Goal: Information Seeking & Learning: Compare options

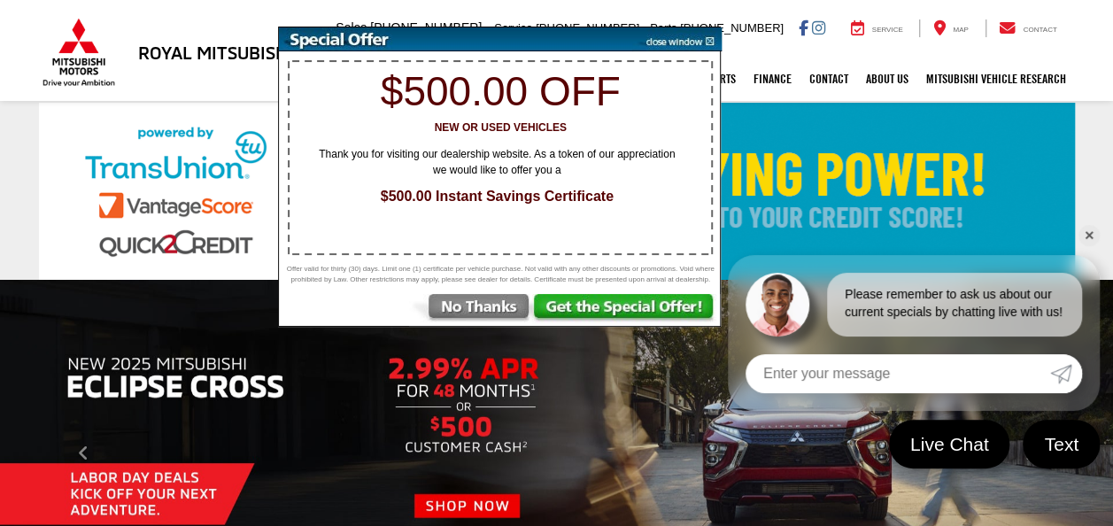
click at [694, 51] on div "$500.00 off New or Used Vehicles Thank you for visiting our dealership website.…" at bounding box center [499, 177] width 443 height 300
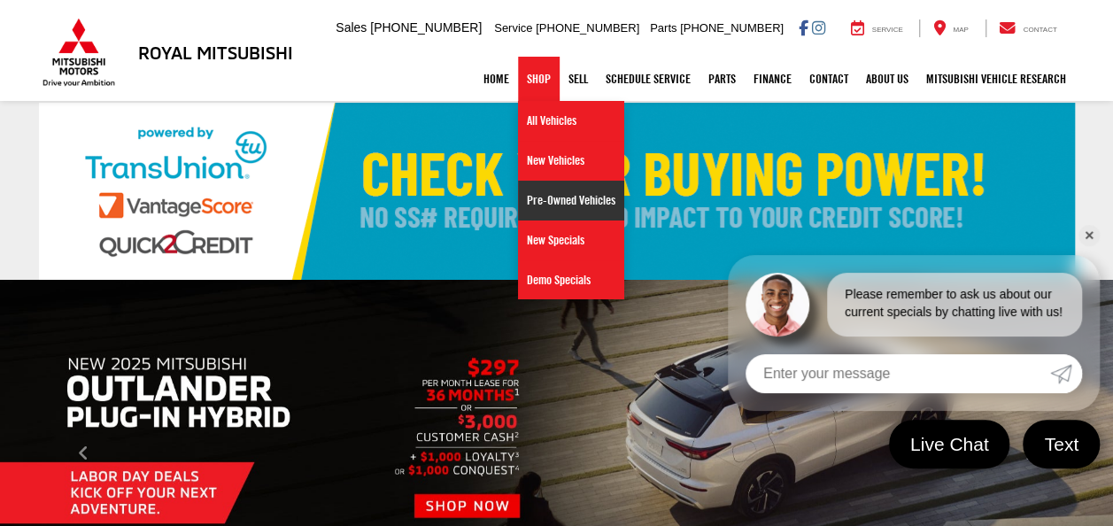
click at [533, 211] on link "Pre-Owned Vehicles" at bounding box center [571, 201] width 106 height 40
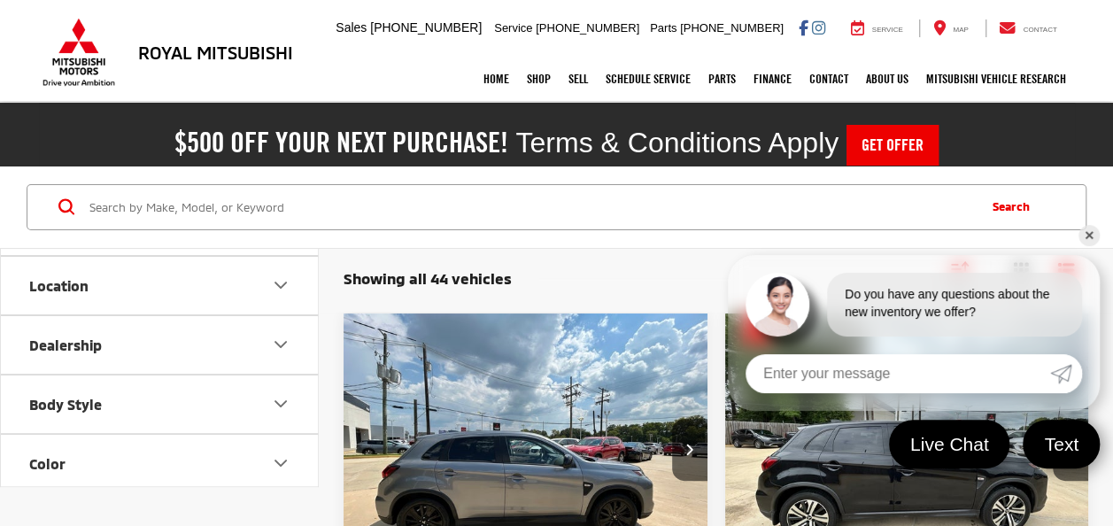
scroll to position [292, 0]
click at [275, 397] on icon "Body Style" at bounding box center [280, 401] width 21 height 21
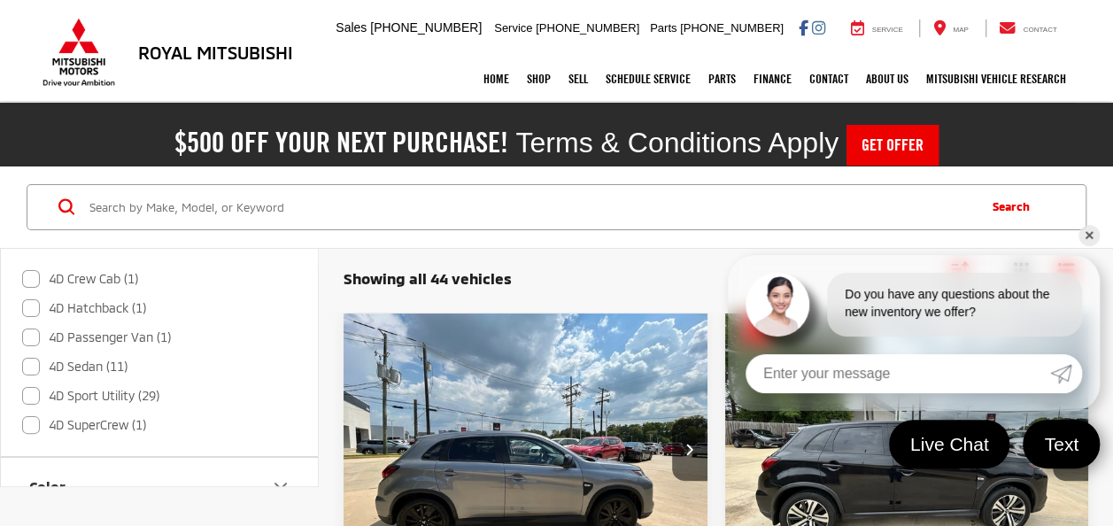
scroll to position [461, 0]
click at [30, 388] on label "4D Sport Utility (29)" at bounding box center [90, 392] width 137 height 29
checkbox input "true"
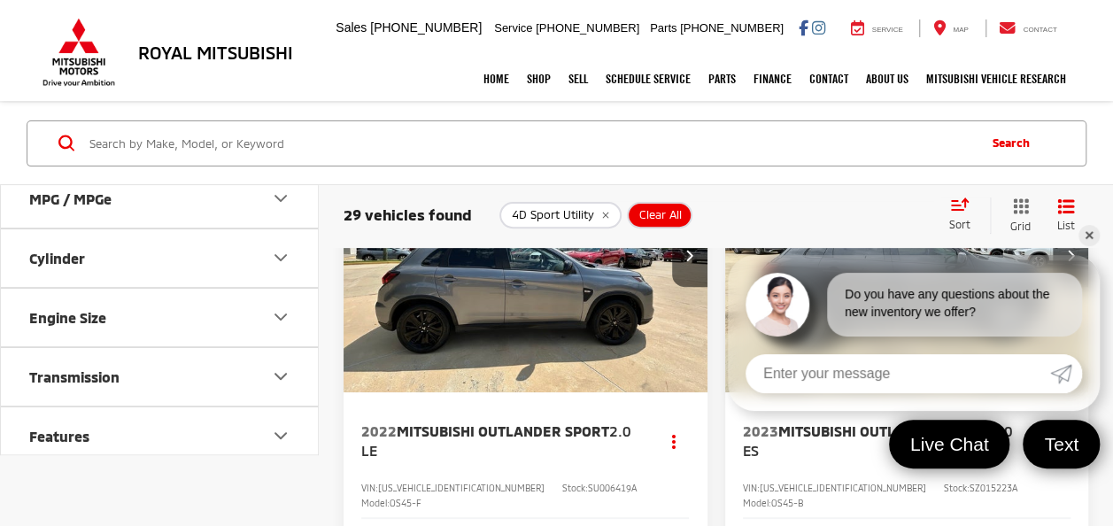
scroll to position [195, 0]
click at [1091, 234] on link "✕" at bounding box center [1089, 235] width 21 height 21
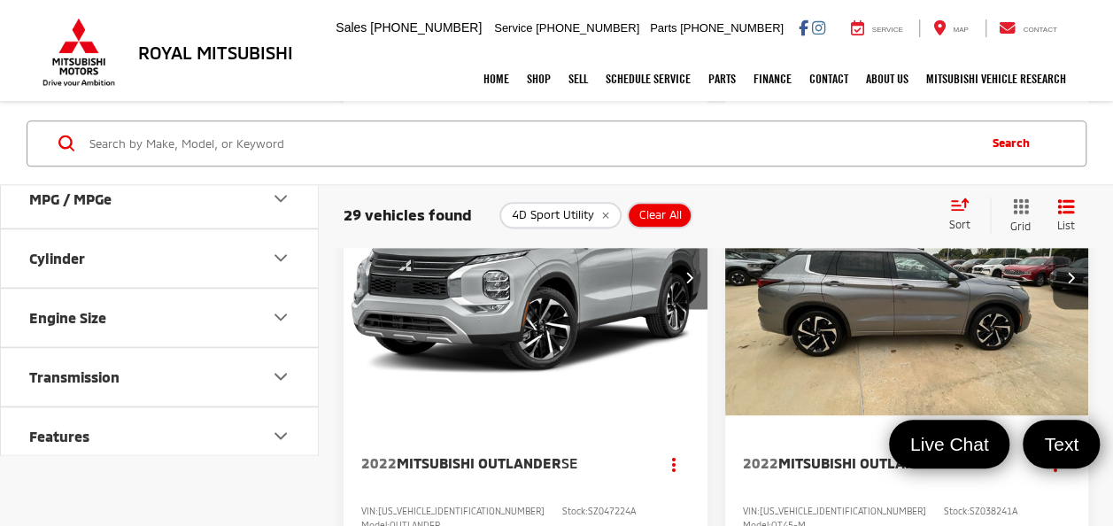
scroll to position [1023, 0]
click at [949, 325] on img "2022 Mitsubishi Outlander SEL 0" at bounding box center [906, 280] width 367 height 275
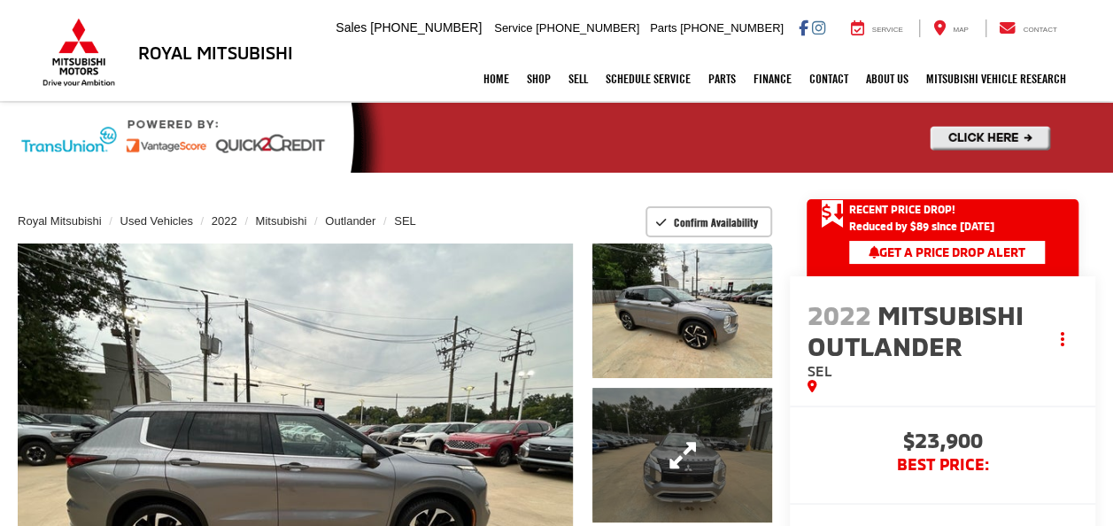
scroll to position [191, 0]
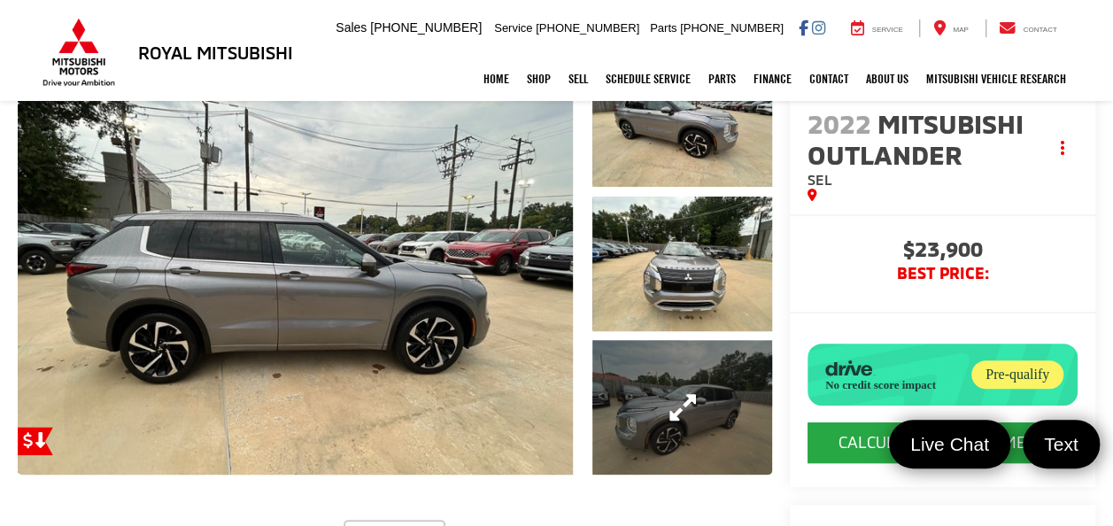
click at [677, 402] on link "Expand Photo 3" at bounding box center [682, 407] width 179 height 135
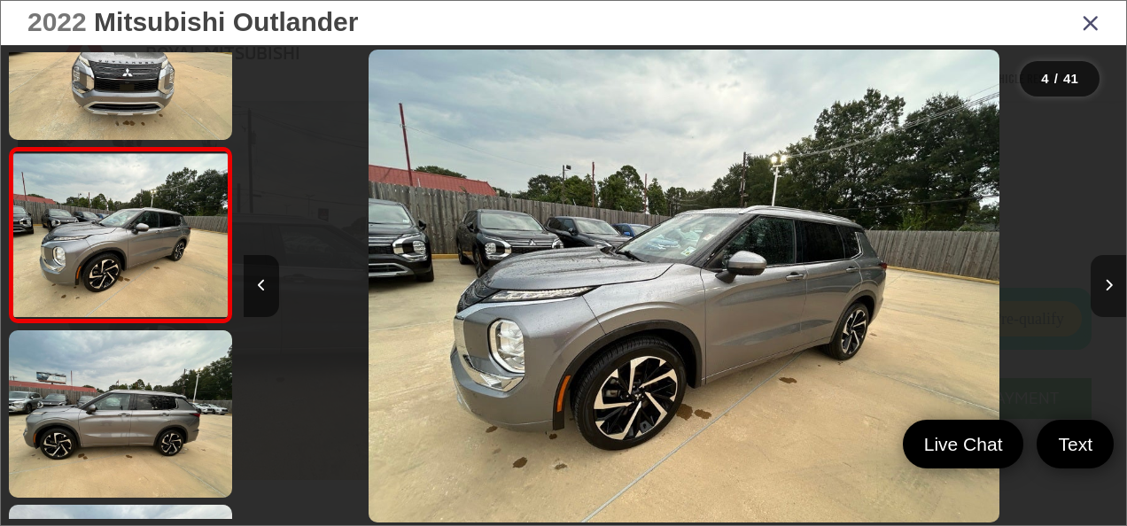
scroll to position [216, 0]
click at [1108, 288] on icon "Next image" at bounding box center [1109, 285] width 8 height 12
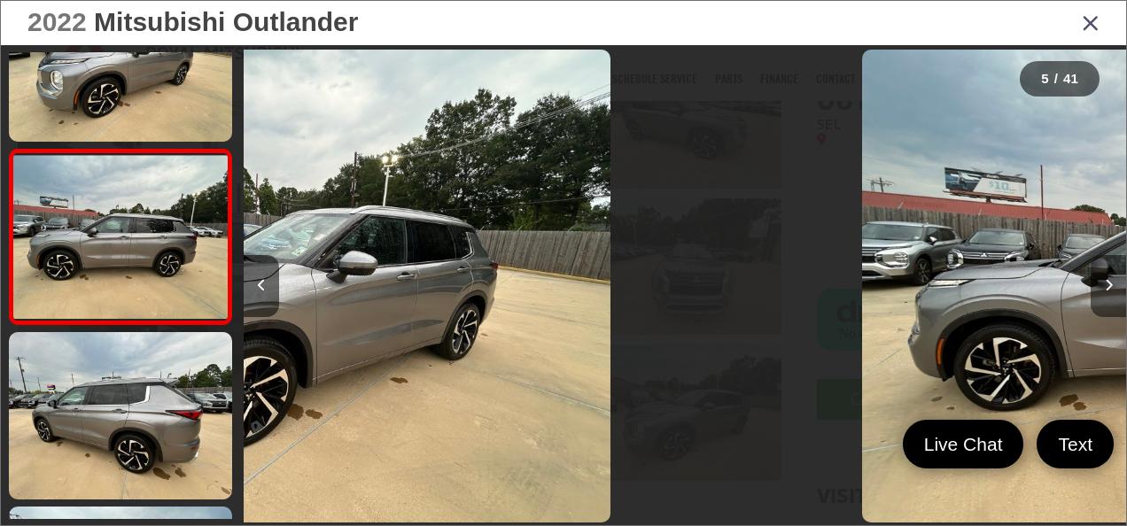
scroll to position [604, 0]
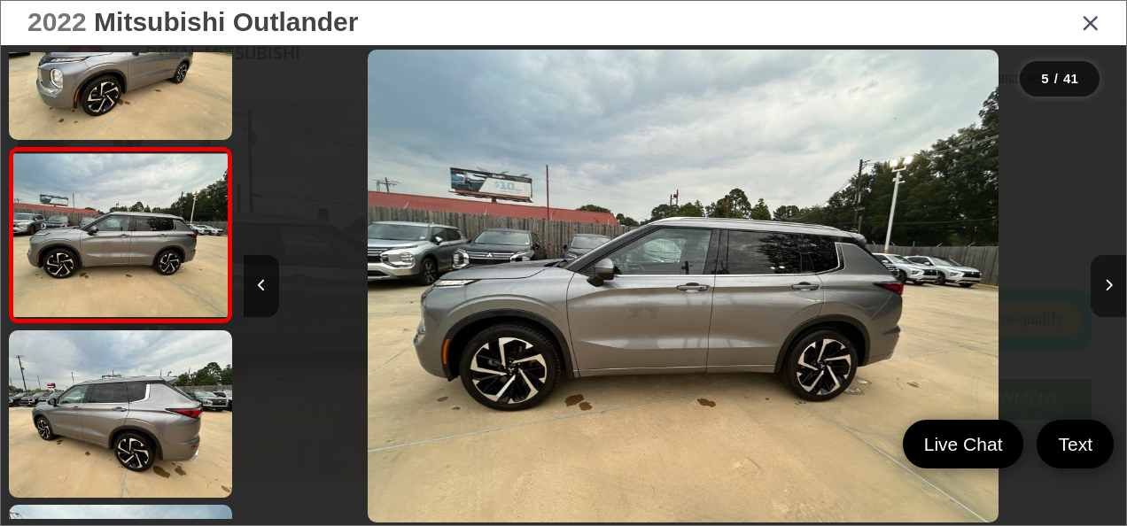
click at [1108, 288] on icon "Next image" at bounding box center [1109, 285] width 8 height 12
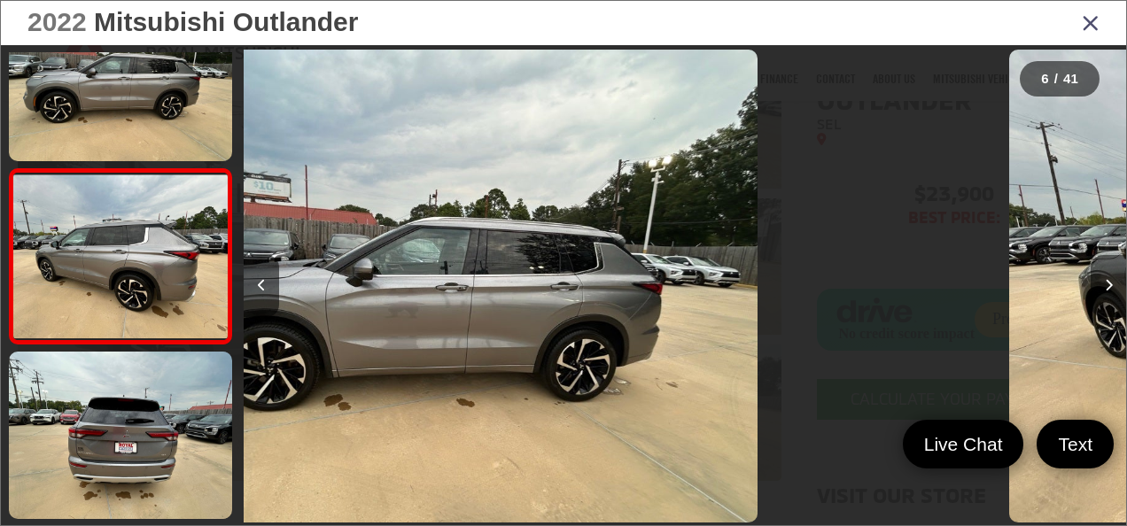
scroll to position [779, 0]
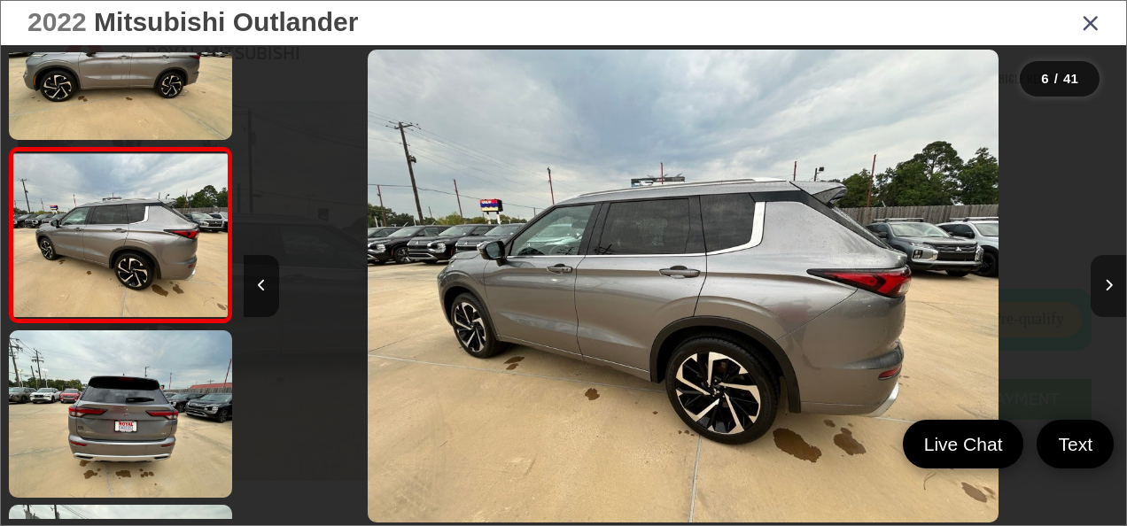
click at [1108, 288] on icon "Next image" at bounding box center [1109, 285] width 8 height 12
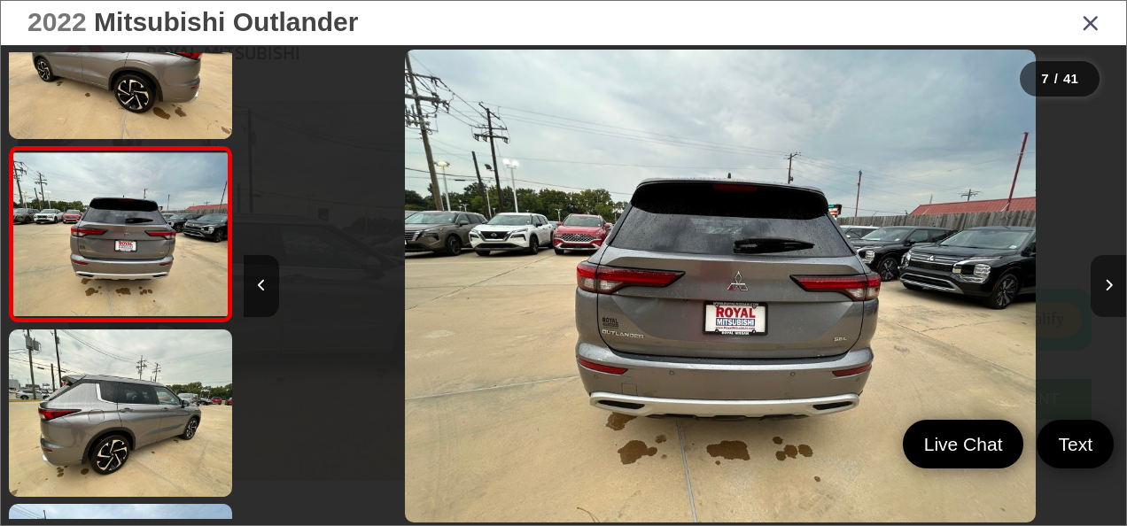
scroll to position [0, 5296]
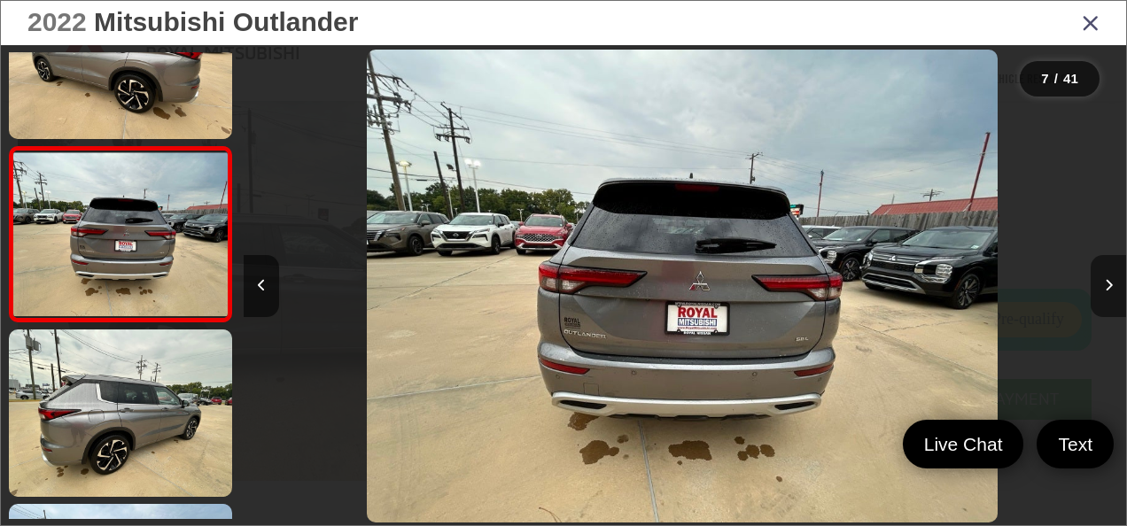
click at [1108, 288] on icon "Next image" at bounding box center [1109, 285] width 8 height 12
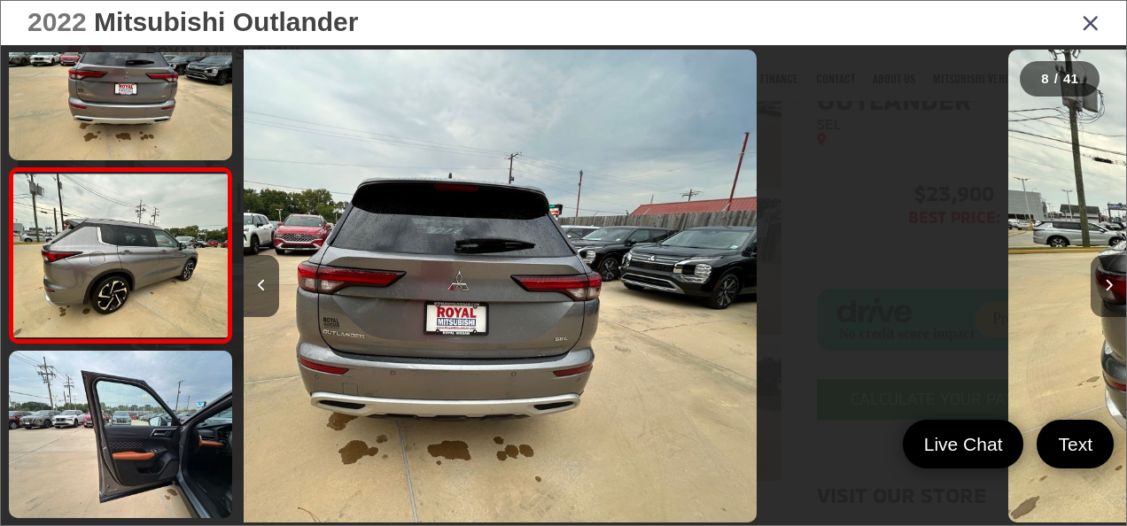
scroll to position [1128, 0]
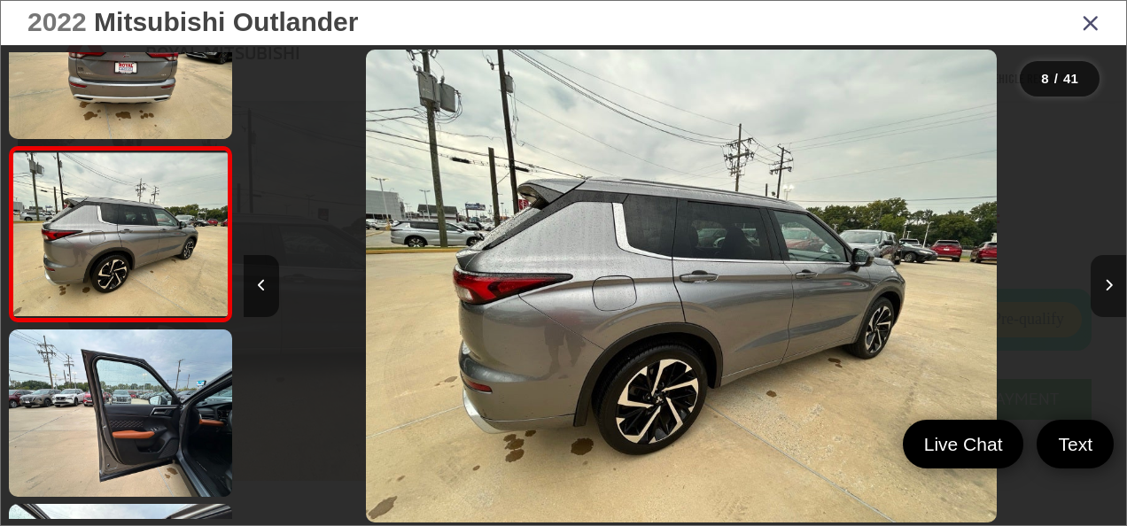
click at [1108, 288] on icon "Next image" at bounding box center [1109, 285] width 8 height 12
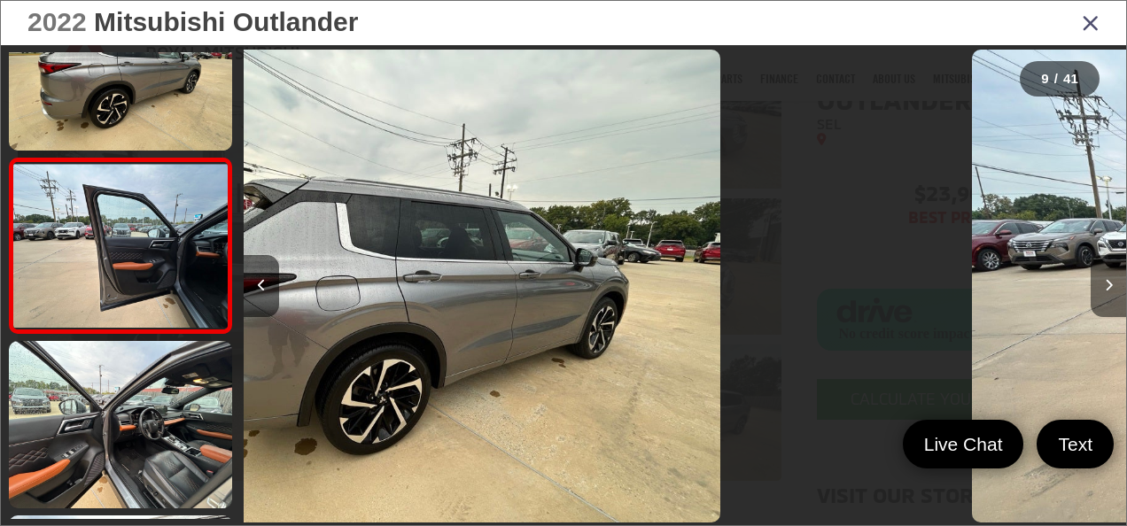
scroll to position [1303, 0]
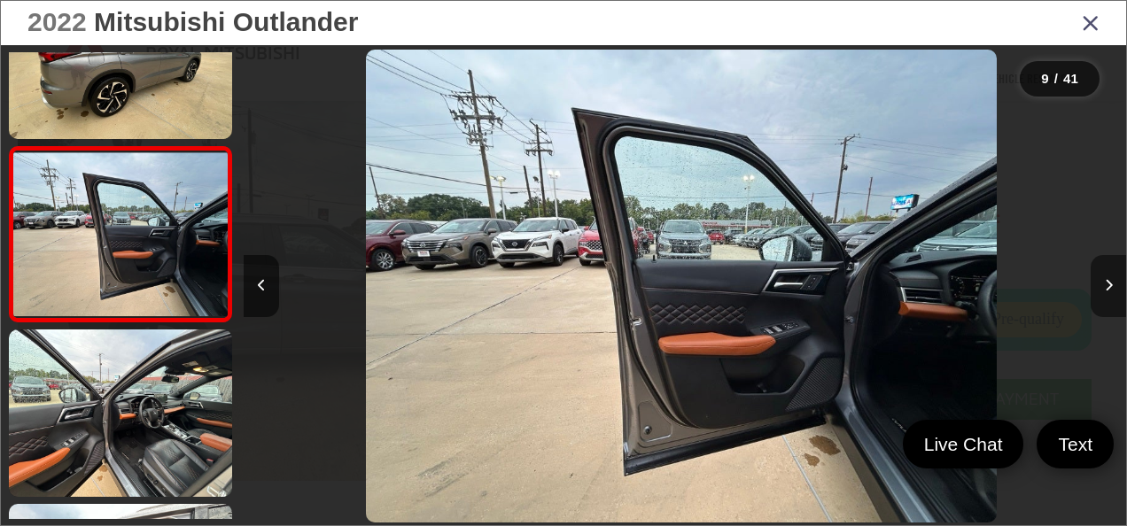
click at [1108, 288] on icon "Next image" at bounding box center [1109, 285] width 8 height 12
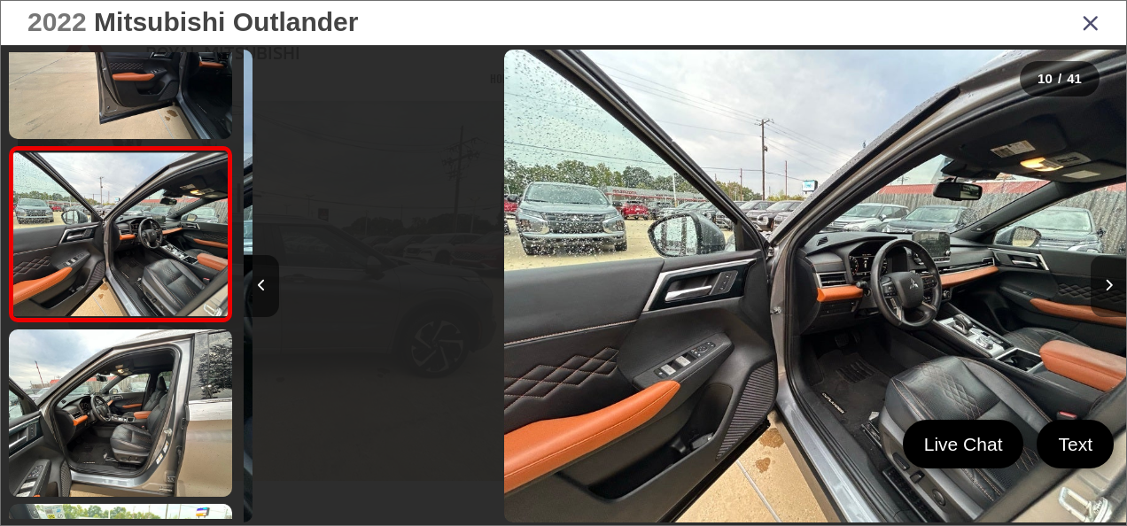
scroll to position [0, 7943]
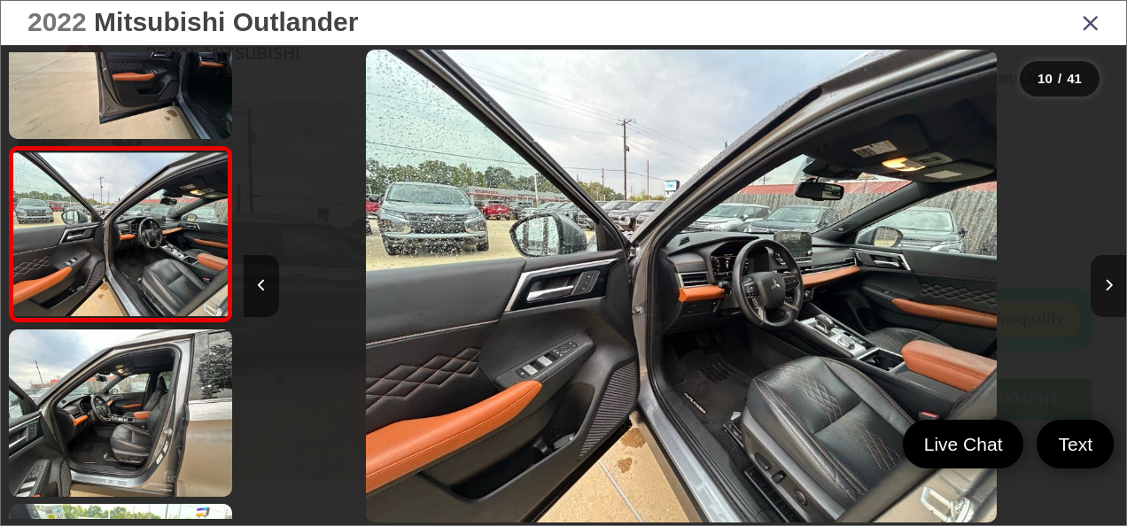
click at [1108, 288] on icon "Next image" at bounding box center [1109, 285] width 8 height 12
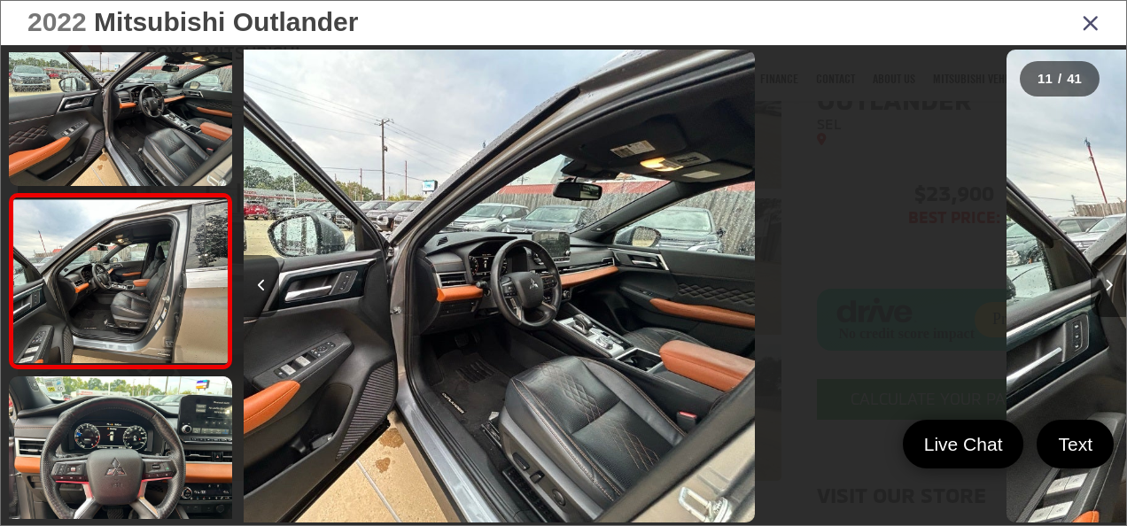
scroll to position [1652, 0]
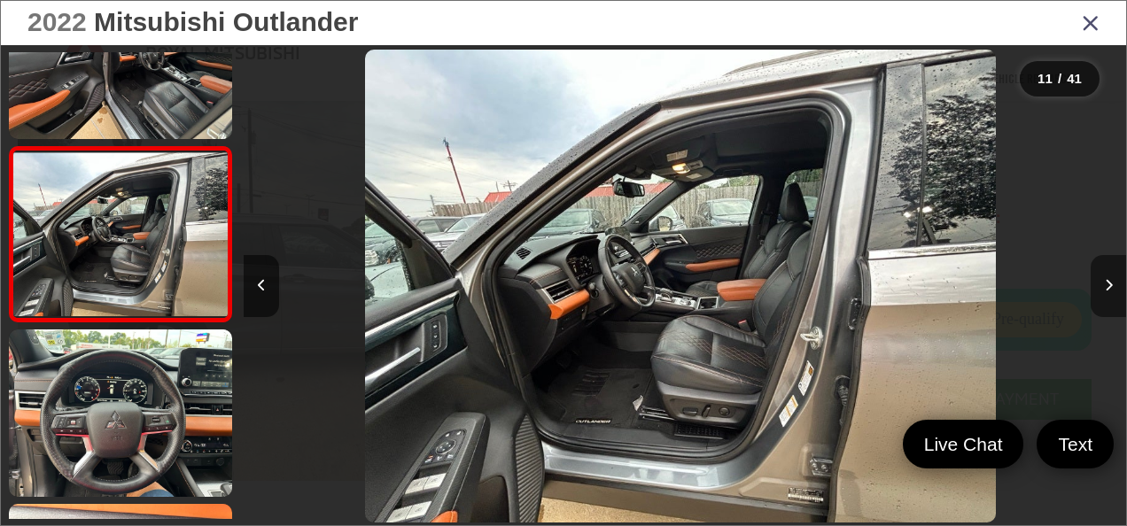
click at [1108, 288] on icon "Next image" at bounding box center [1109, 285] width 8 height 12
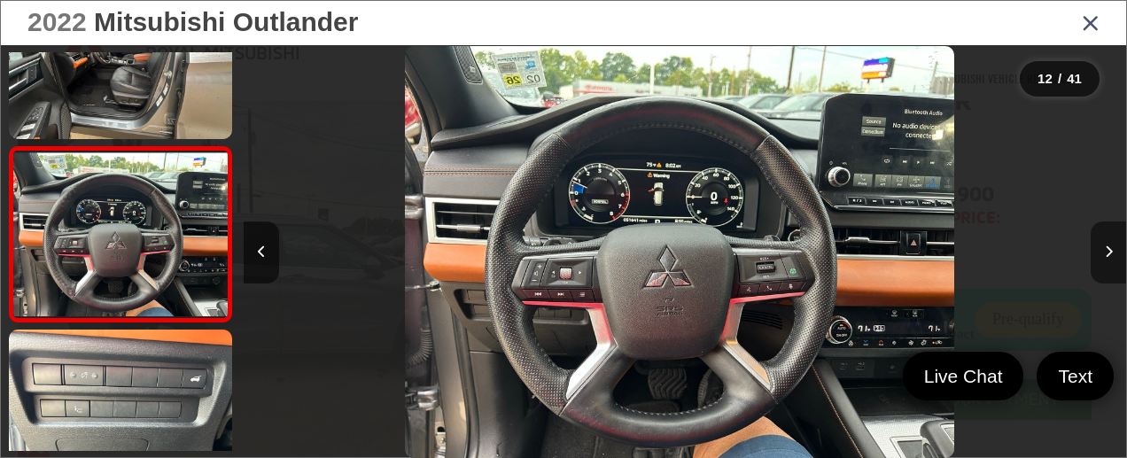
click at [1105, 243] on button "Next image" at bounding box center [1107, 252] width 35 height 62
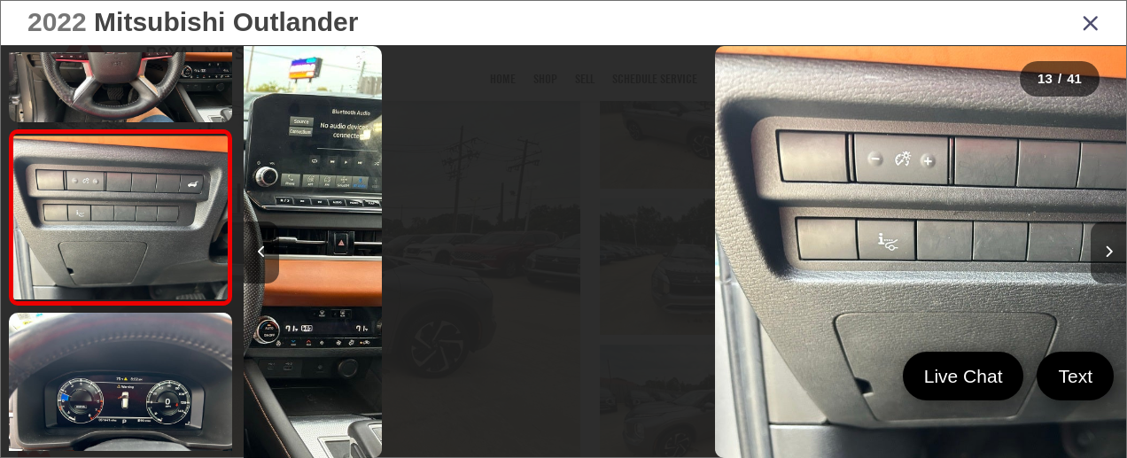
scroll to position [2035, 0]
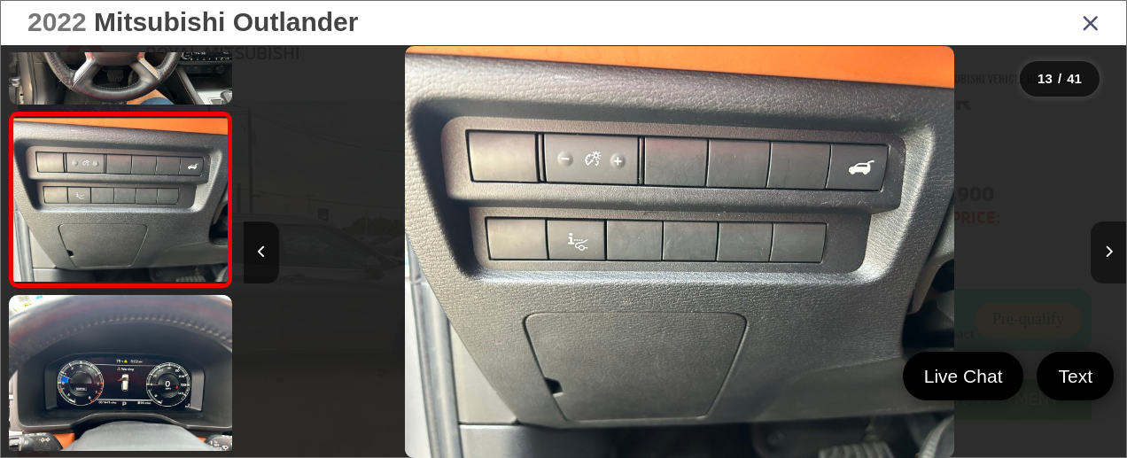
click at [1105, 243] on button "Next image" at bounding box center [1107, 252] width 35 height 62
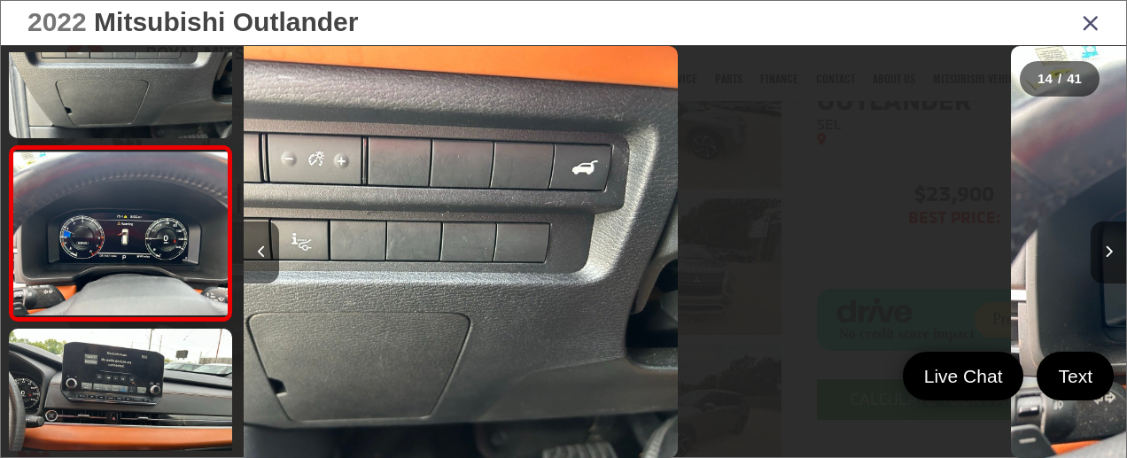
scroll to position [2209, 0]
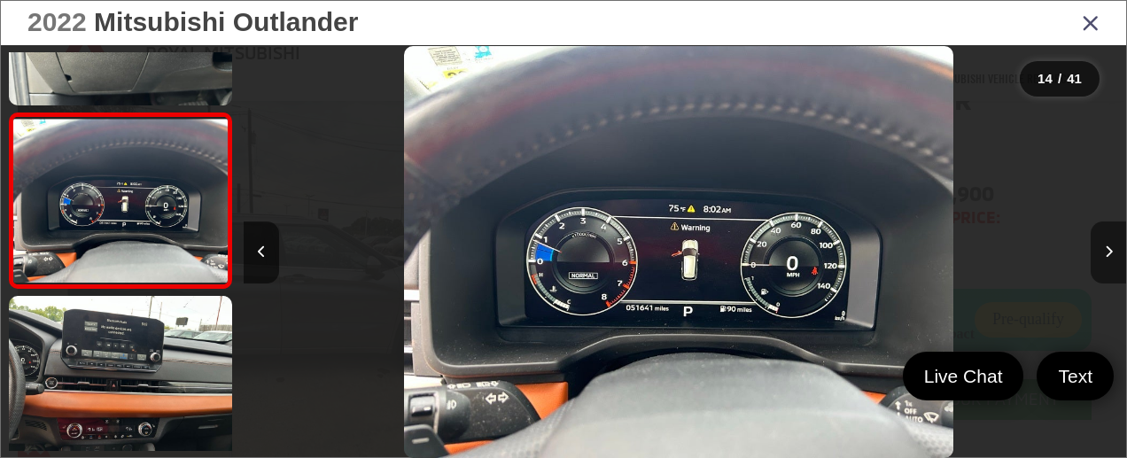
click at [1105, 243] on button "Next image" at bounding box center [1107, 252] width 35 height 62
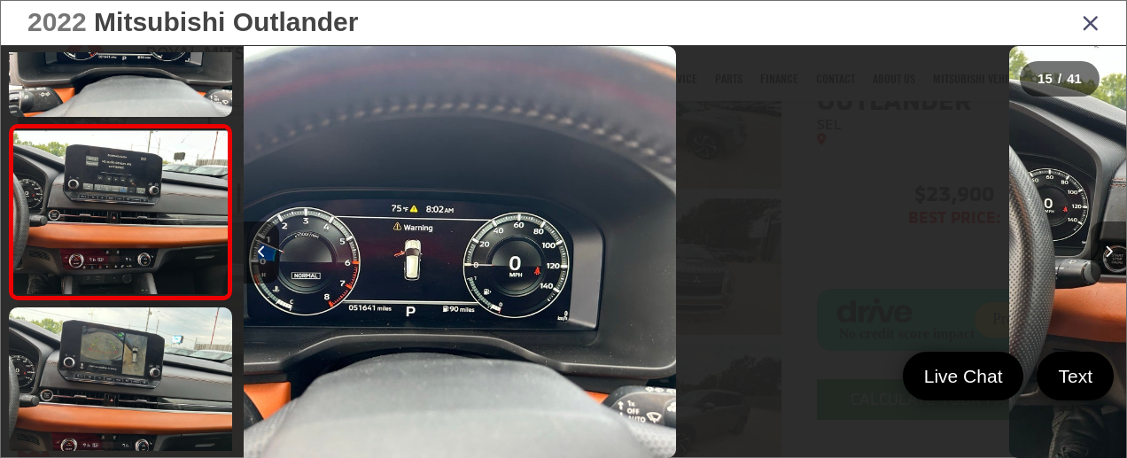
scroll to position [2384, 0]
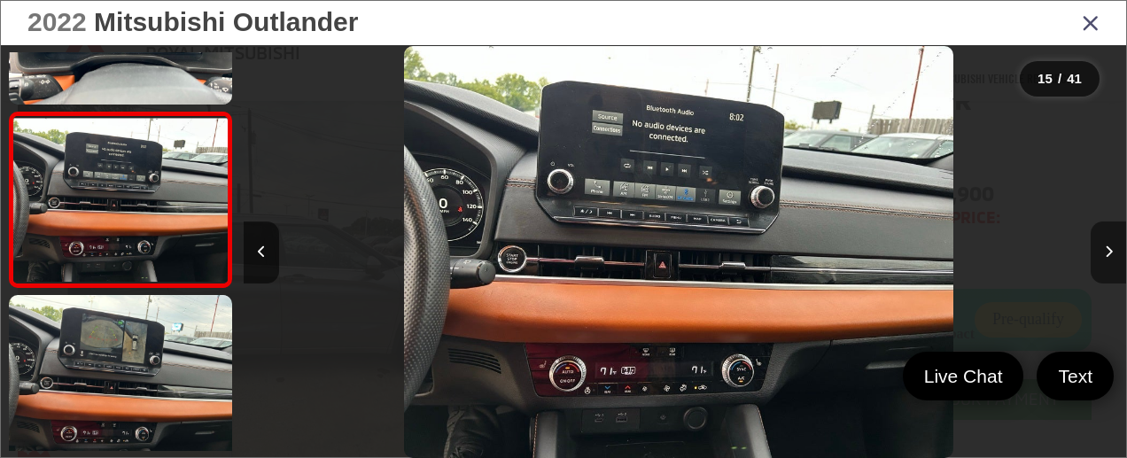
click at [1105, 243] on button "Next image" at bounding box center [1107, 252] width 35 height 62
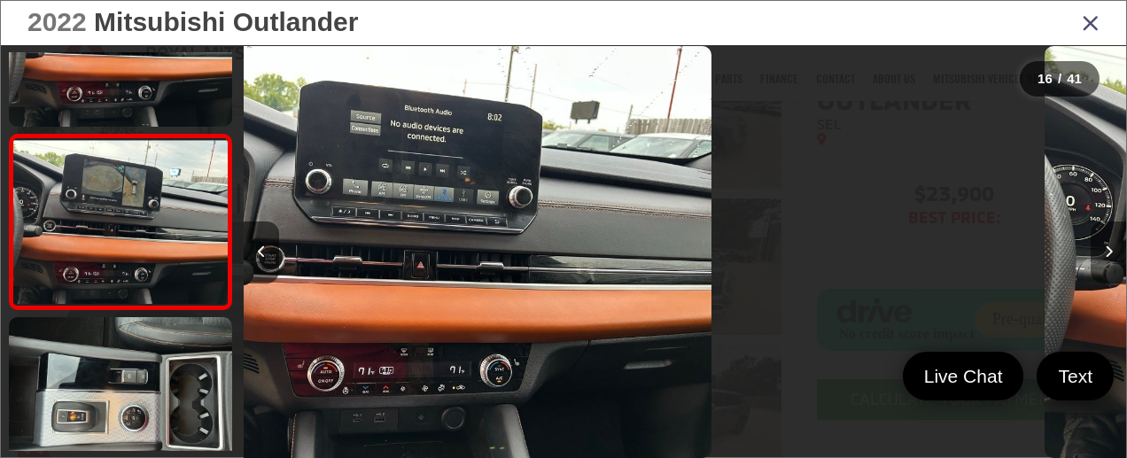
scroll to position [2558, 0]
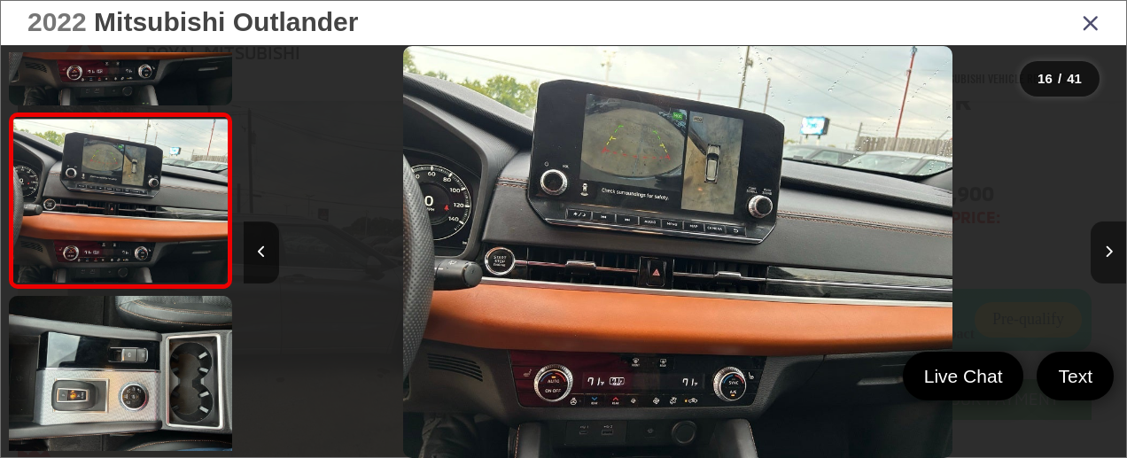
click at [1105, 243] on button "Next image" at bounding box center [1107, 252] width 35 height 62
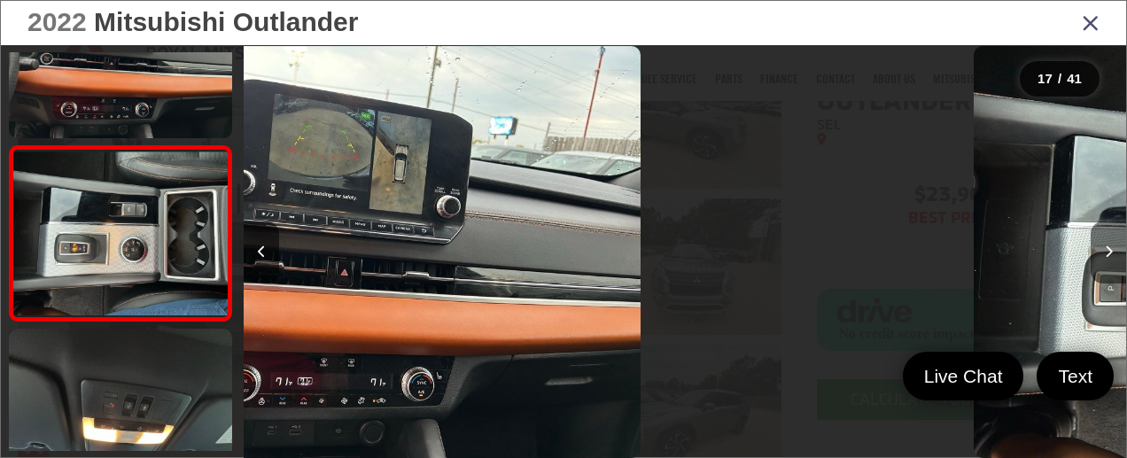
scroll to position [2733, 0]
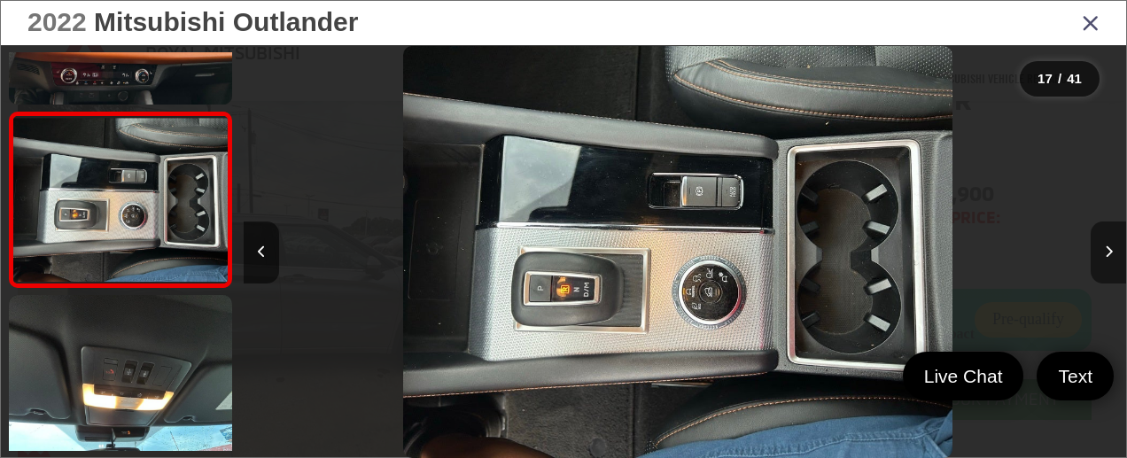
click at [1105, 243] on button "Next image" at bounding box center [1107, 252] width 35 height 62
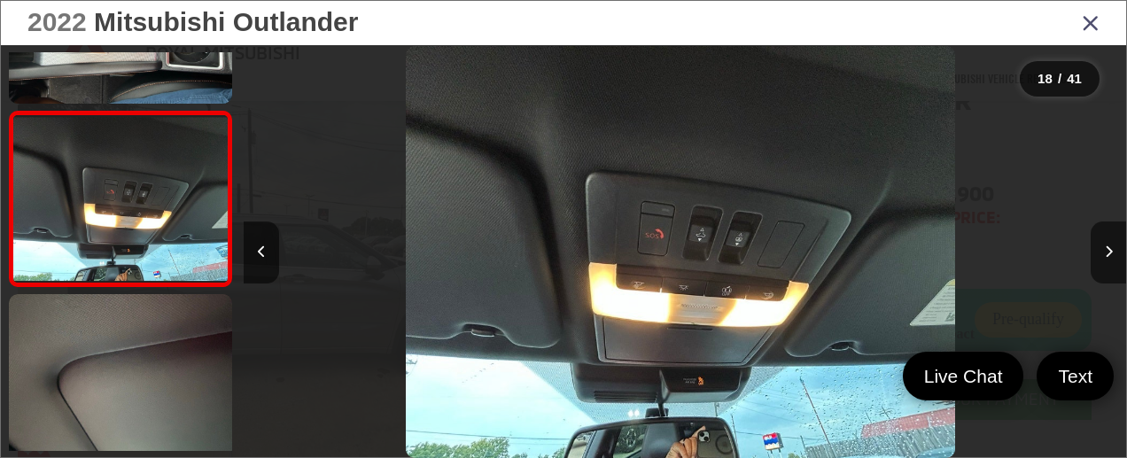
scroll to position [0, 15006]
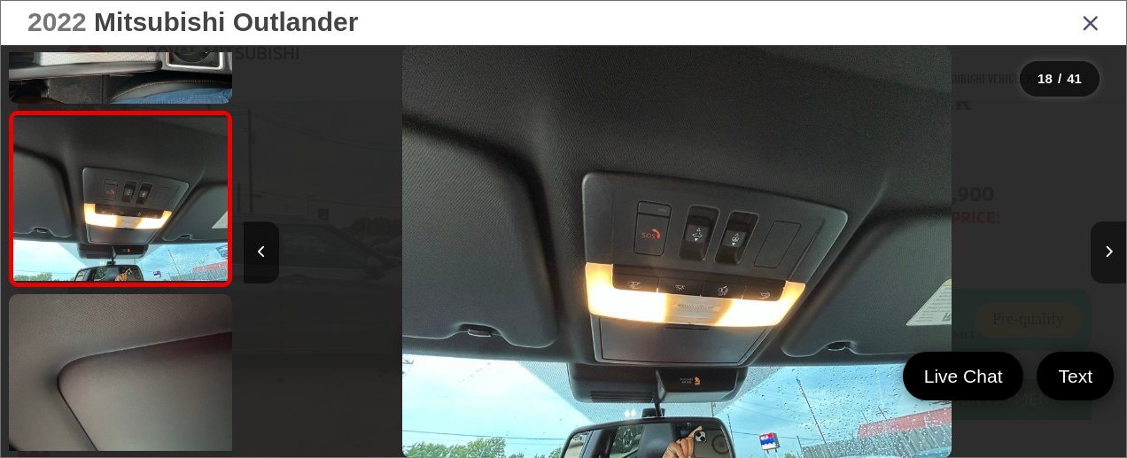
click at [1103, 252] on button "Next image" at bounding box center [1107, 252] width 35 height 62
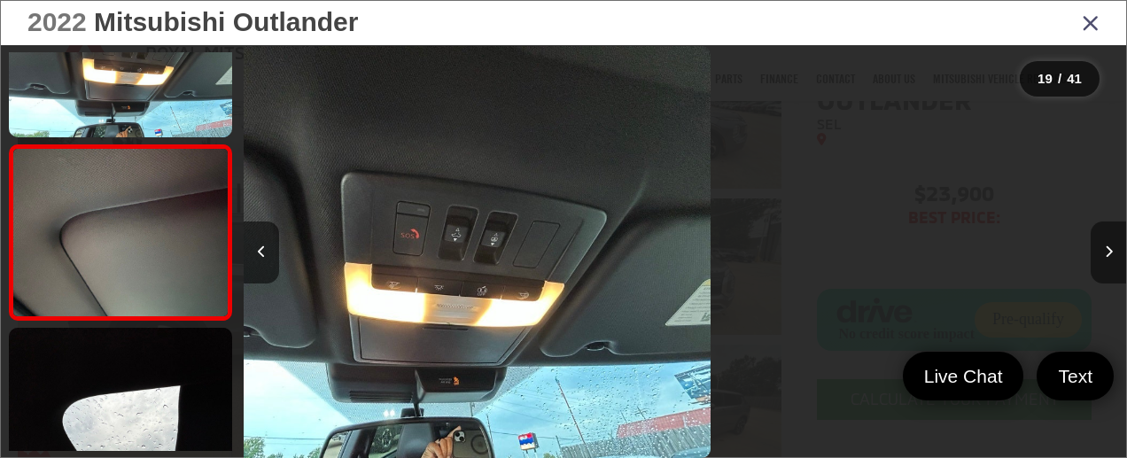
scroll to position [3082, 0]
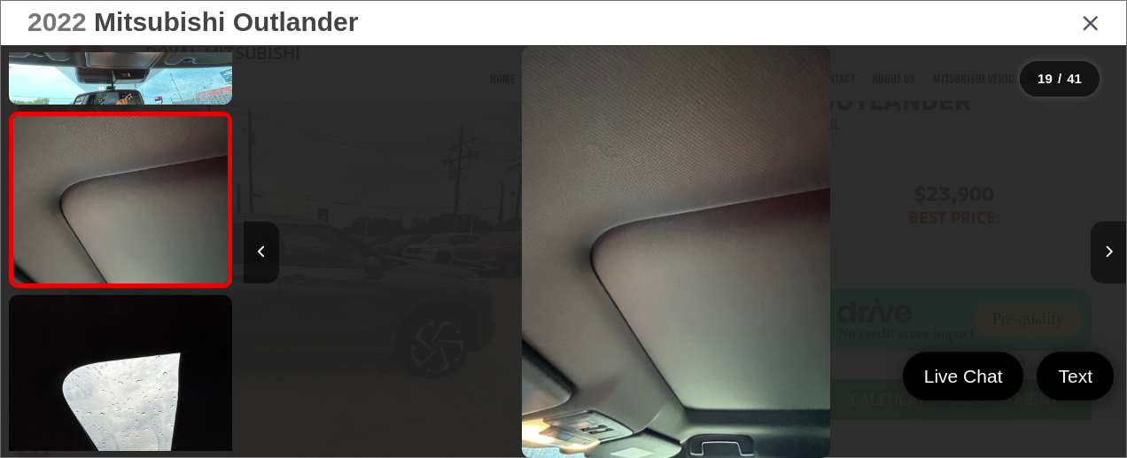
click at [1103, 252] on button "Next image" at bounding box center [1107, 252] width 35 height 62
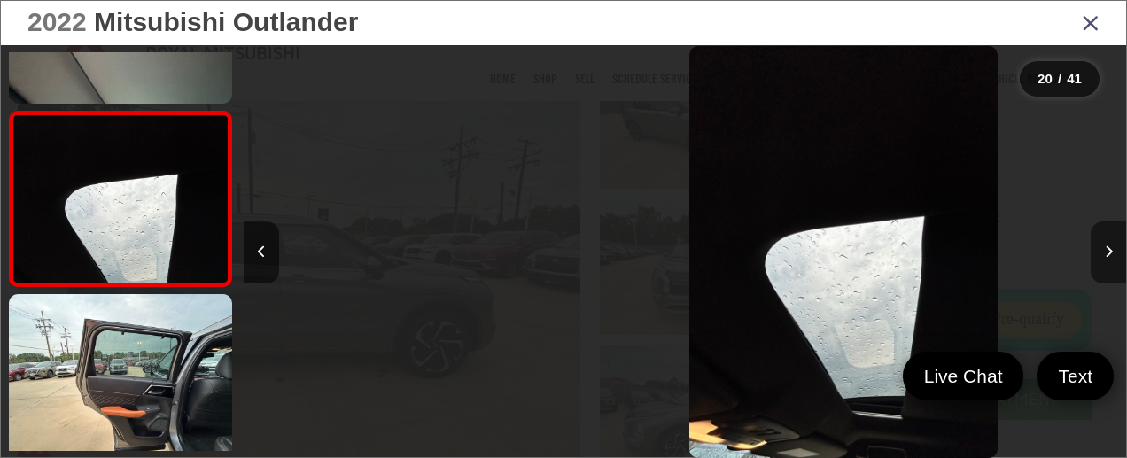
scroll to position [0, 16771]
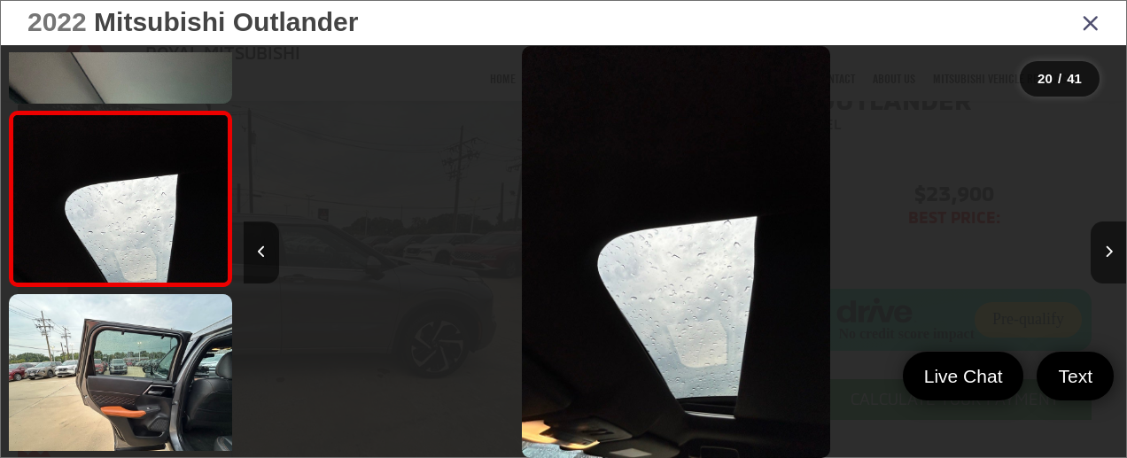
click at [1086, 19] on icon "Close gallery" at bounding box center [1091, 22] width 18 height 23
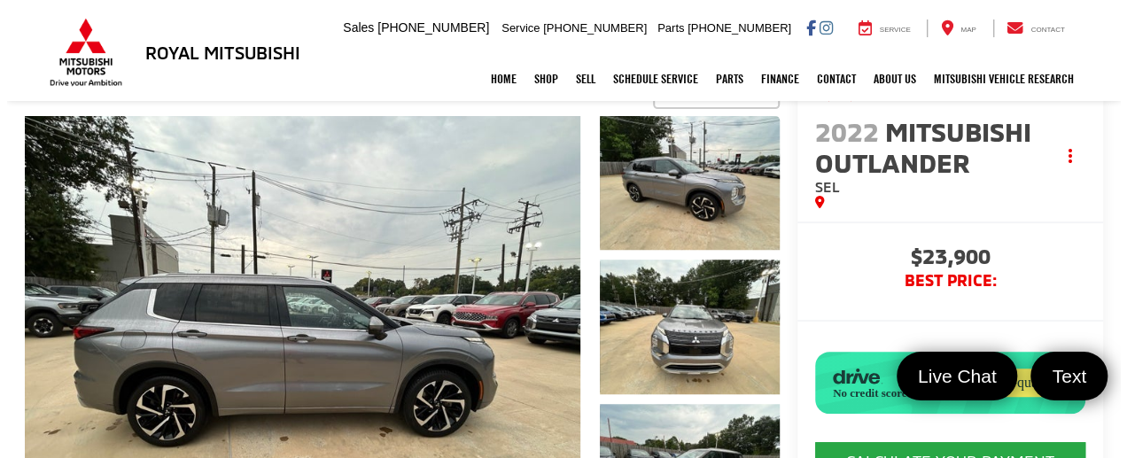
scroll to position [195, 0]
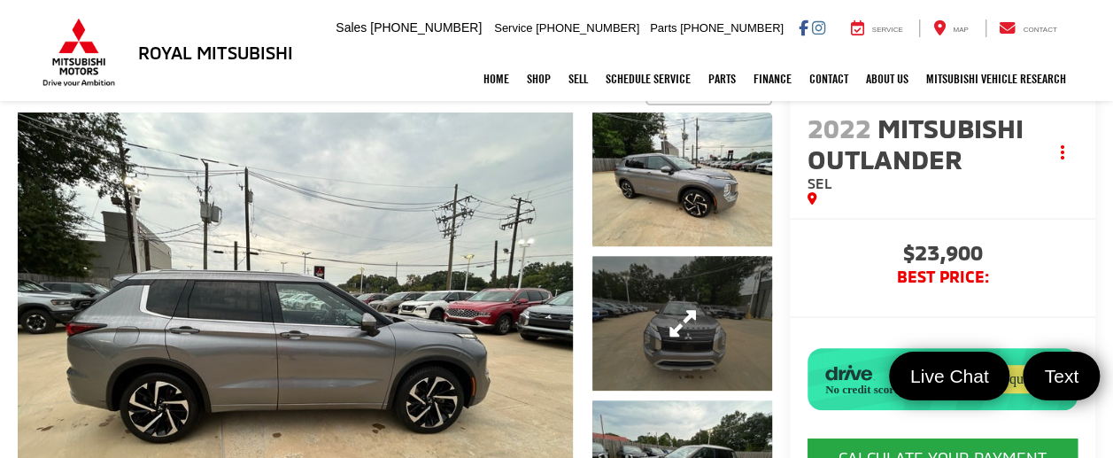
click at [662, 317] on link "Expand Photo 2" at bounding box center [682, 323] width 179 height 135
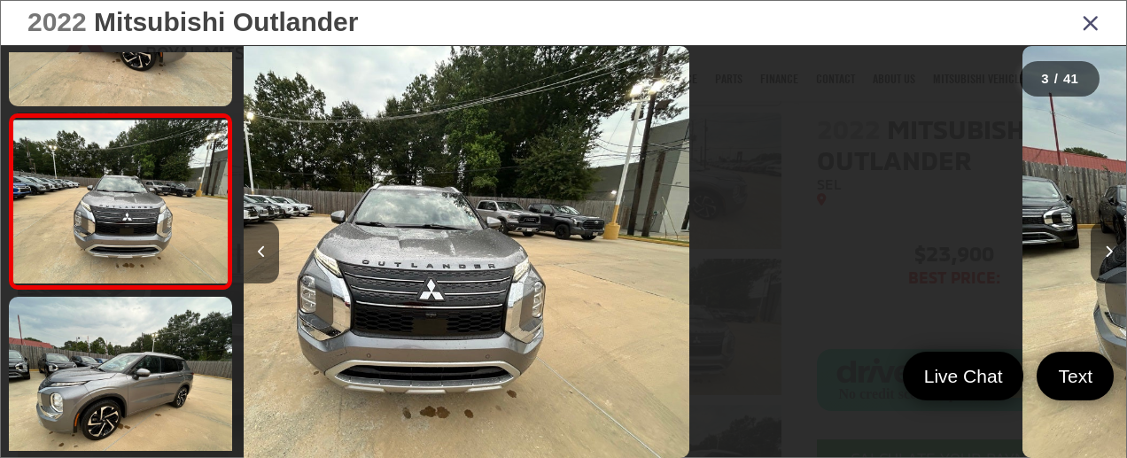
scroll to position [0, 1765]
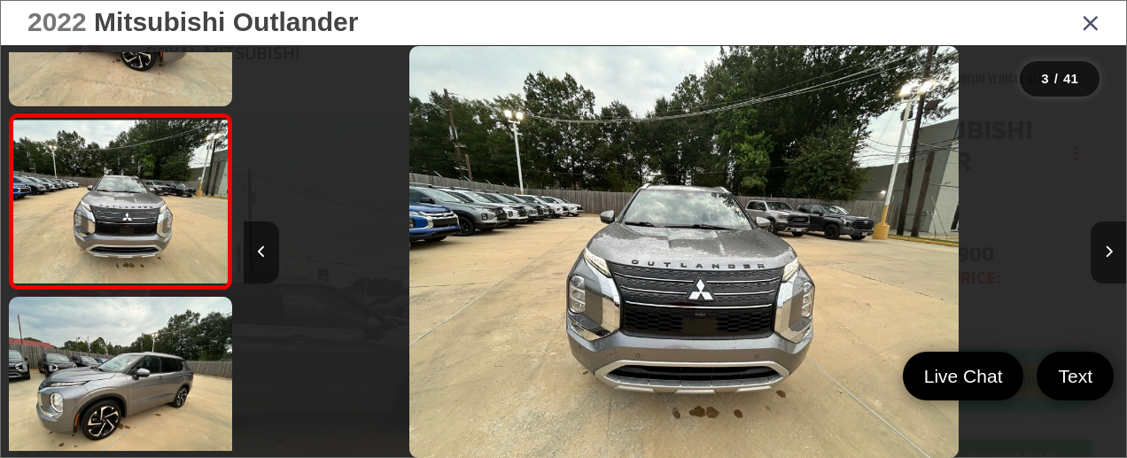
click at [1084, 257] on div at bounding box center [1015, 252] width 221 height 414
drag, startPoint x: 1084, startPoint y: 257, endPoint x: 1097, endPoint y: 257, distance: 12.4
click at [1097, 257] on div at bounding box center [1015, 252] width 221 height 414
click at [1097, 257] on button "Next image" at bounding box center [1107, 252] width 35 height 62
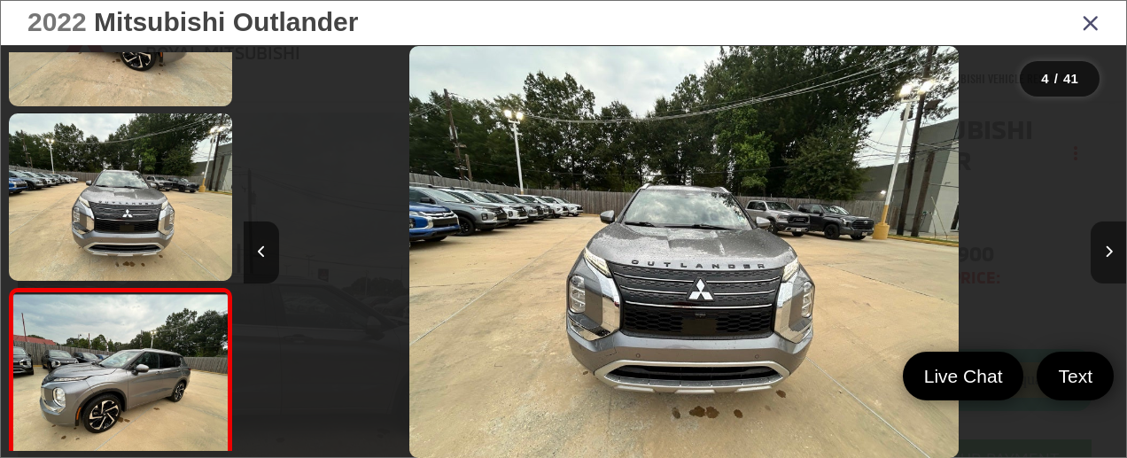
scroll to position [0, 1958]
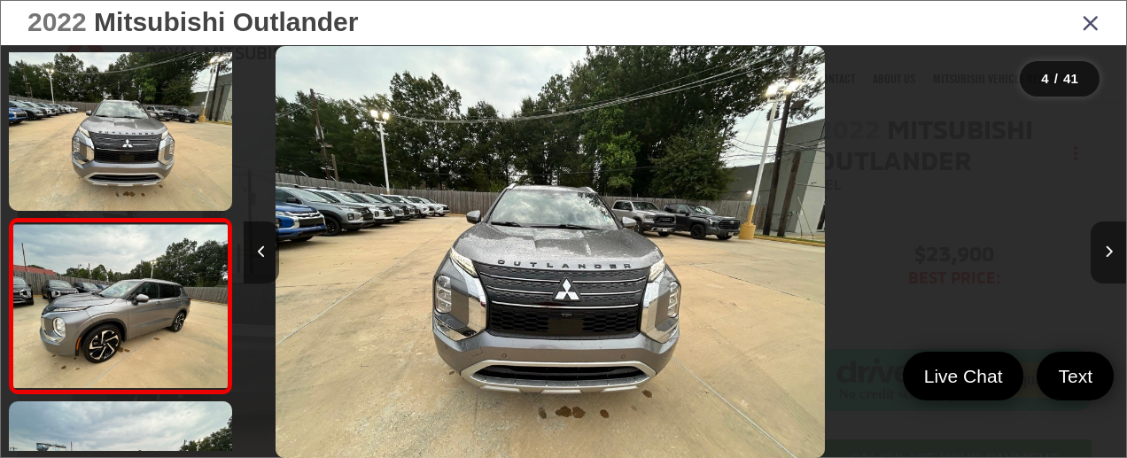
click at [1097, 257] on button "Next image" at bounding box center [1107, 252] width 35 height 62
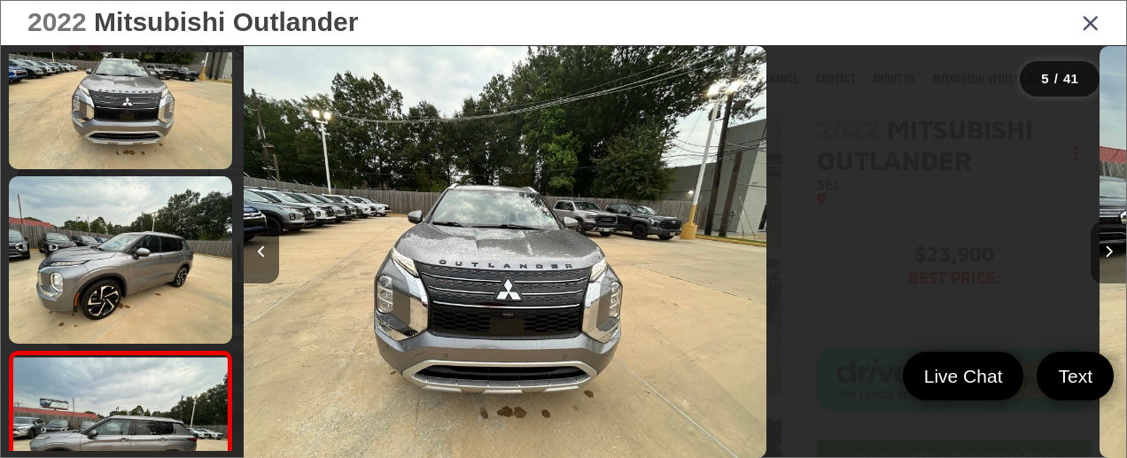
scroll to position [0, 2280]
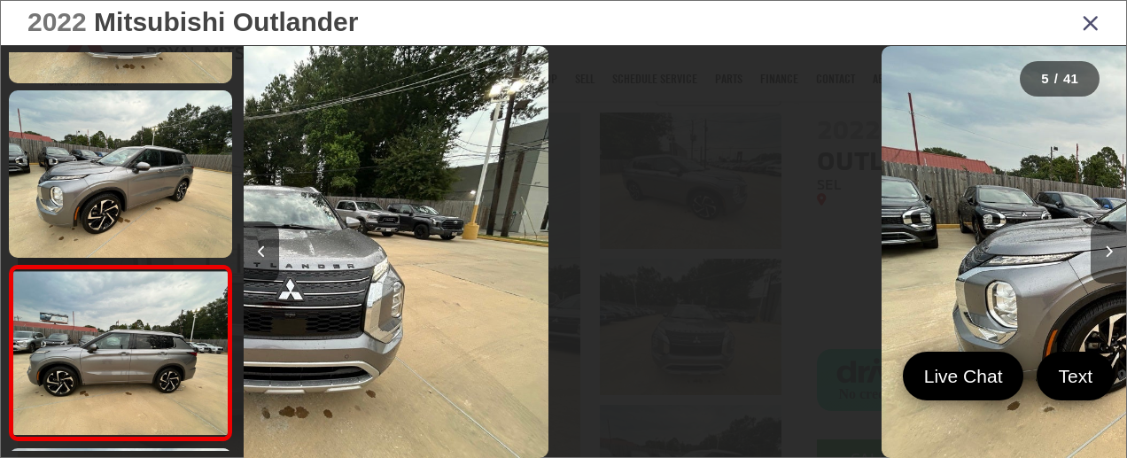
click at [1097, 257] on button "Next image" at bounding box center [1107, 252] width 35 height 62
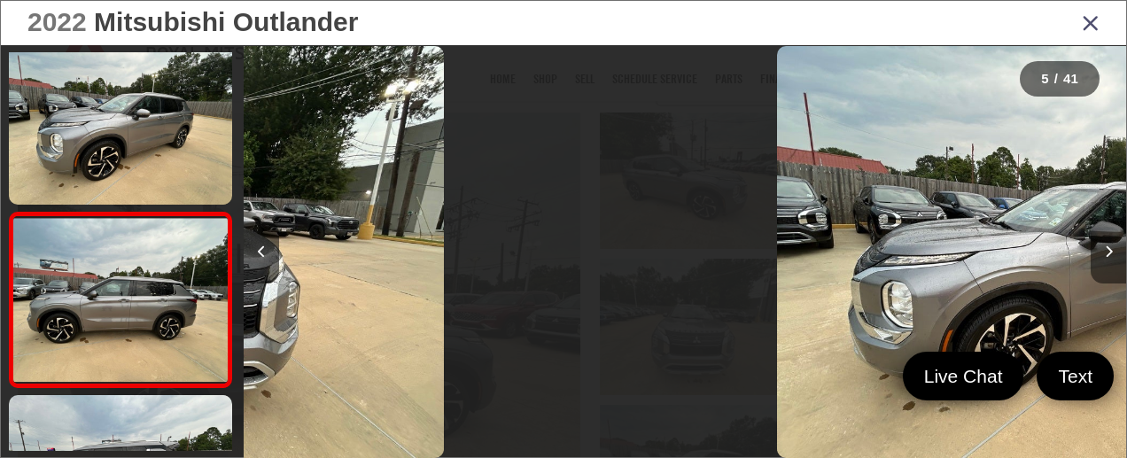
scroll to position [0, 2510]
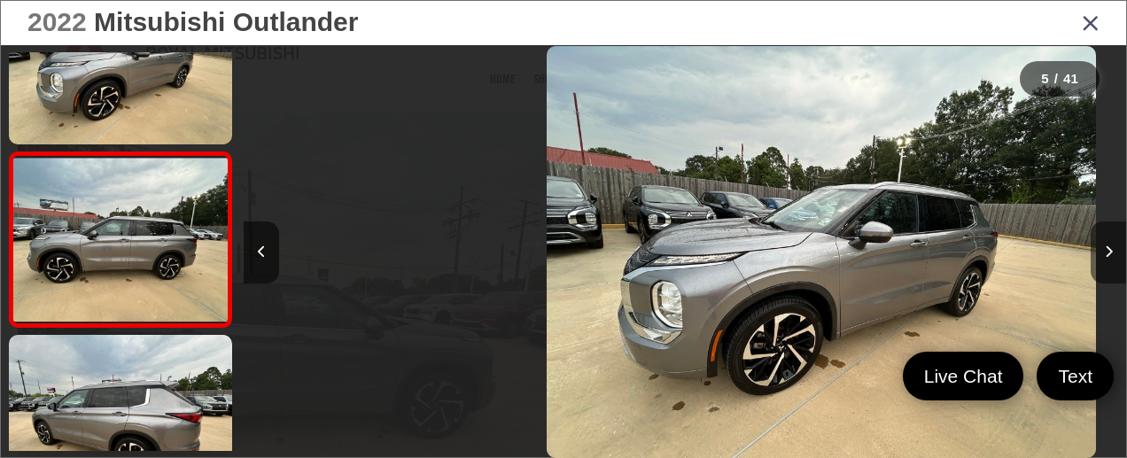
click at [1097, 257] on button "Next image" at bounding box center [1107, 252] width 35 height 62
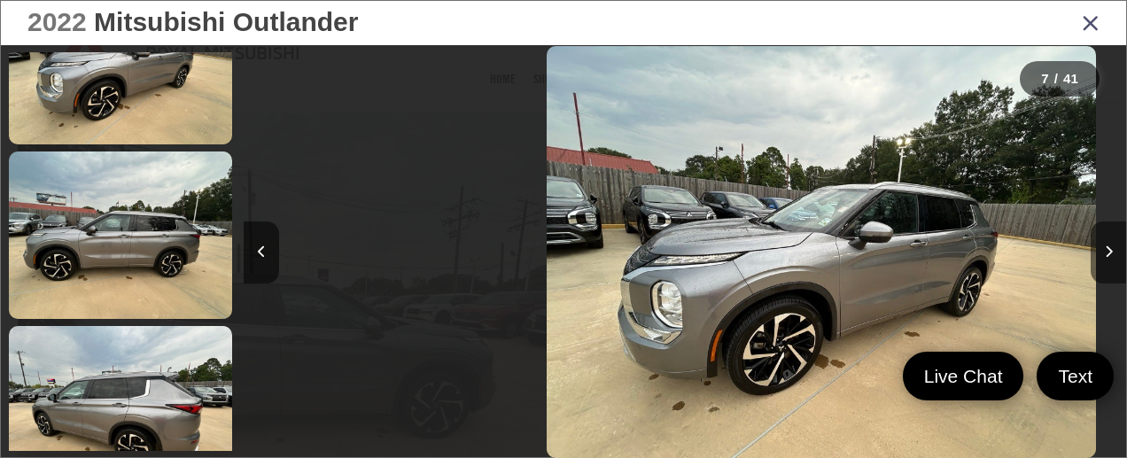
scroll to position [0, 2671]
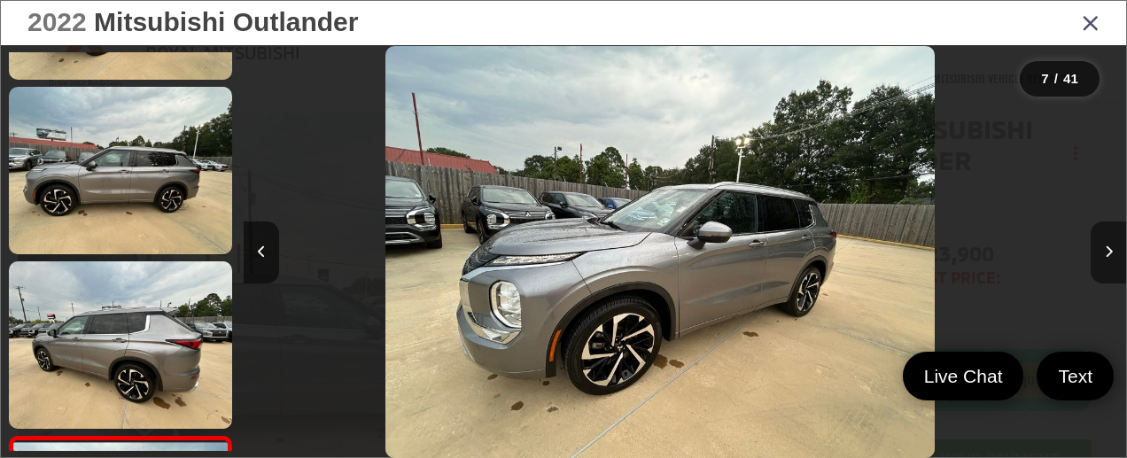
click at [1097, 257] on button "Next image" at bounding box center [1107, 252] width 35 height 62
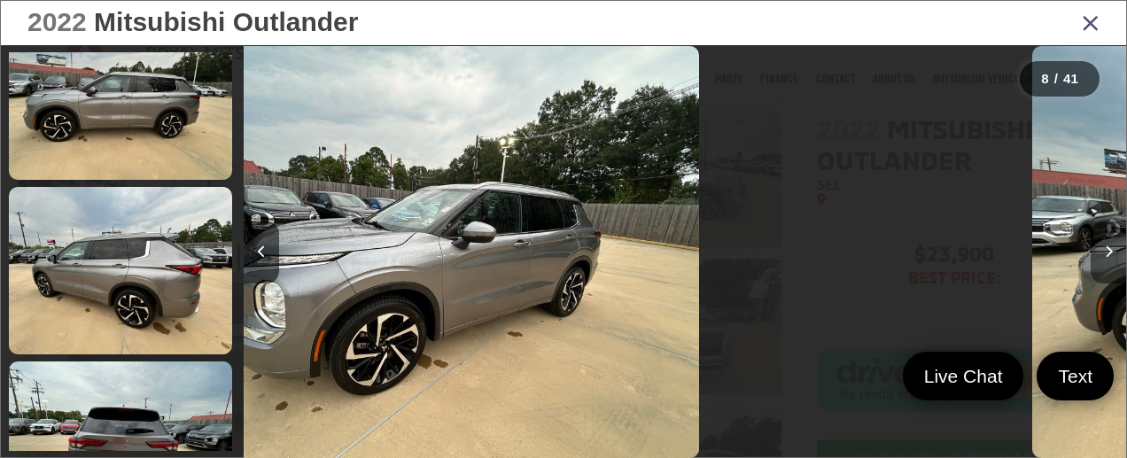
scroll to position [769, 0]
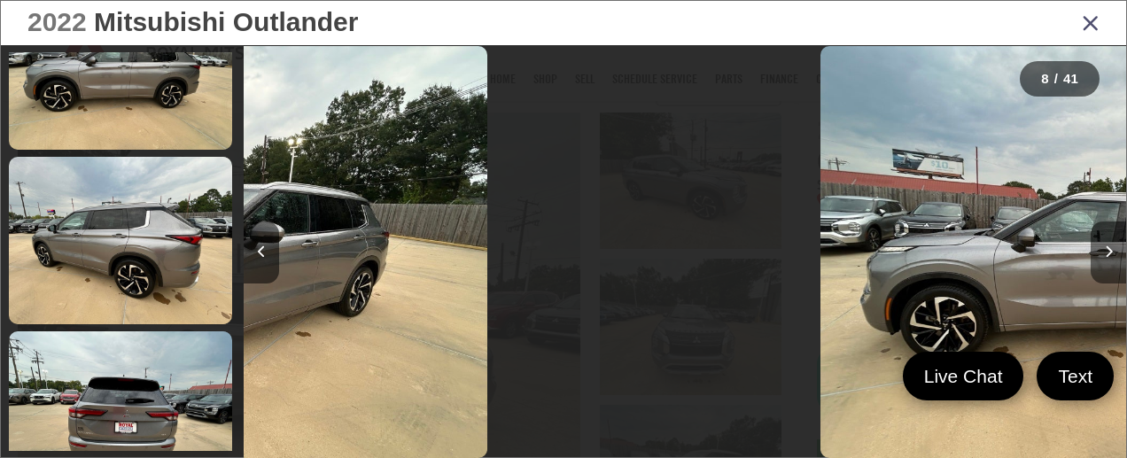
click at [1097, 257] on button "Next image" at bounding box center [1107, 252] width 35 height 62
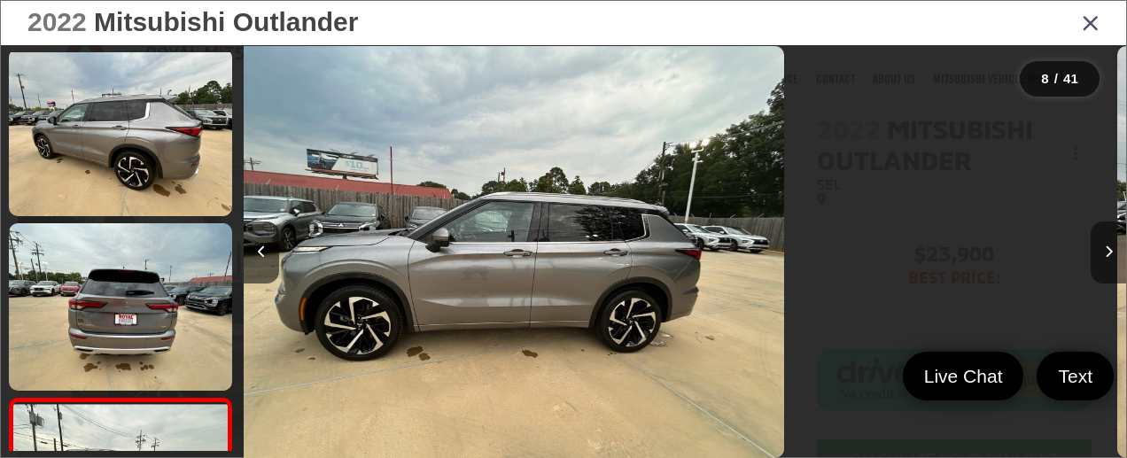
click at [1097, 257] on button "Next image" at bounding box center [1107, 252] width 35 height 62
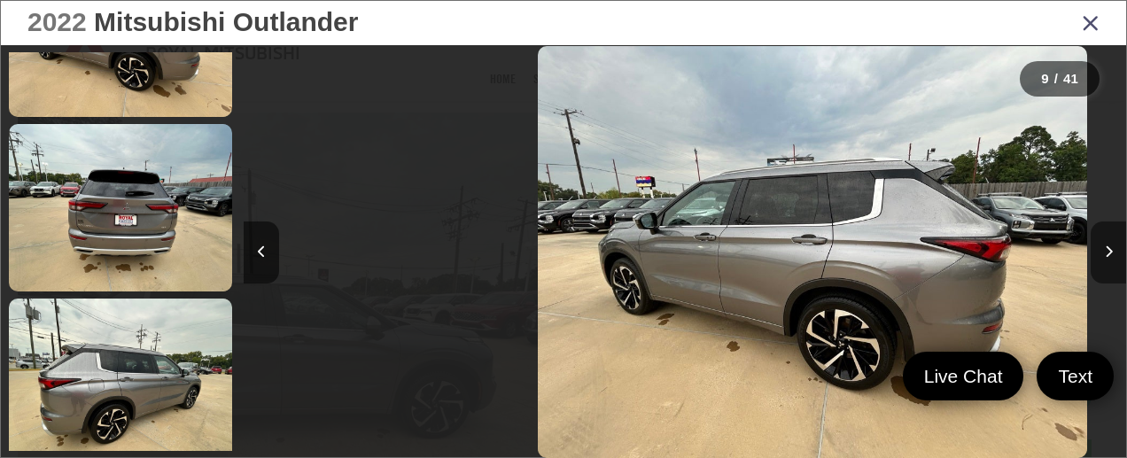
click at [1097, 257] on button "Next image" at bounding box center [1107, 252] width 35 height 62
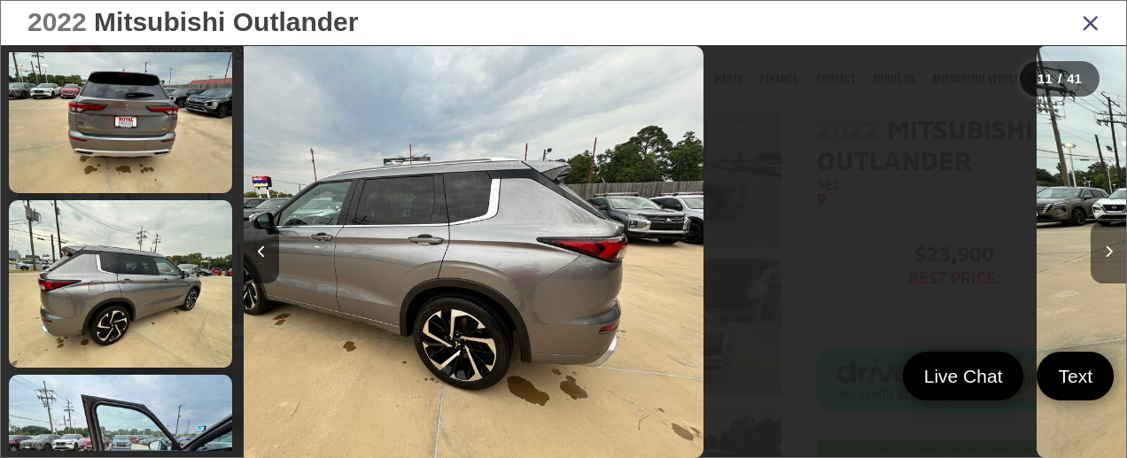
click at [1097, 257] on button "Next image" at bounding box center [1107, 252] width 35 height 62
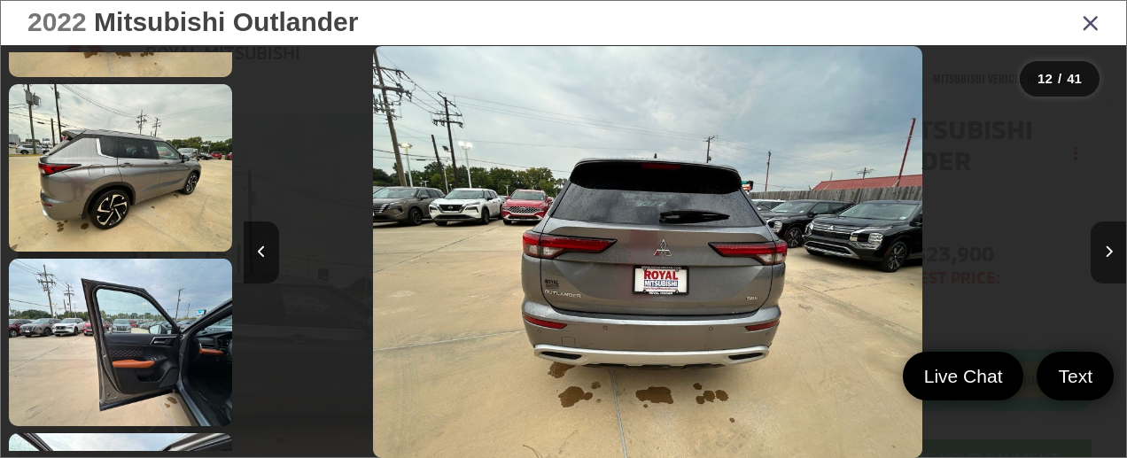
click at [1097, 257] on button "Next image" at bounding box center [1107, 252] width 35 height 62
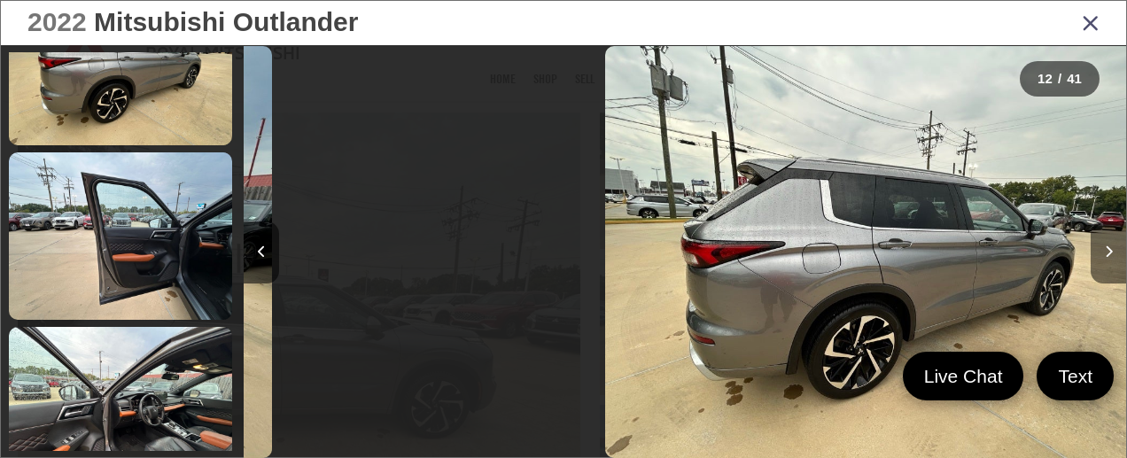
click at [1097, 257] on button "Next image" at bounding box center [1107, 252] width 35 height 62
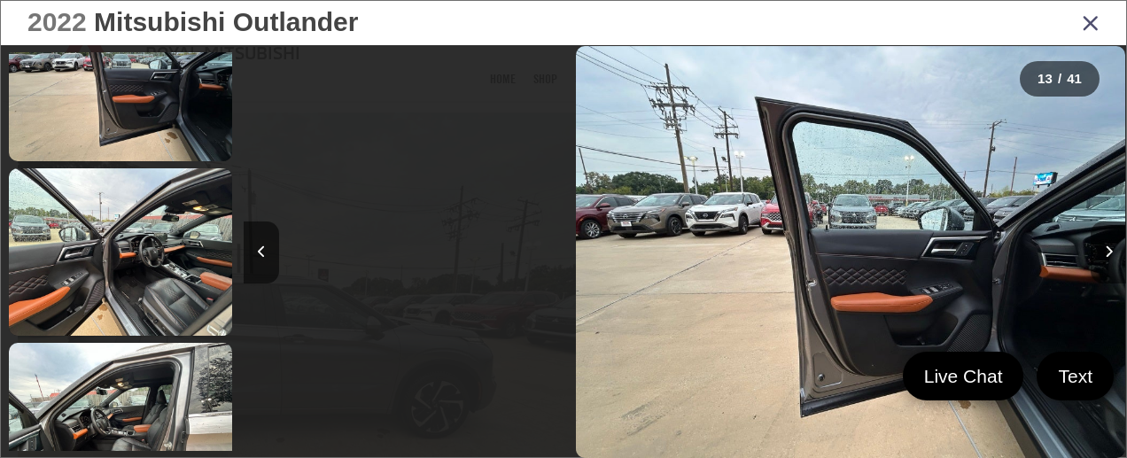
click at [1097, 257] on button "Next image" at bounding box center [1107, 252] width 35 height 62
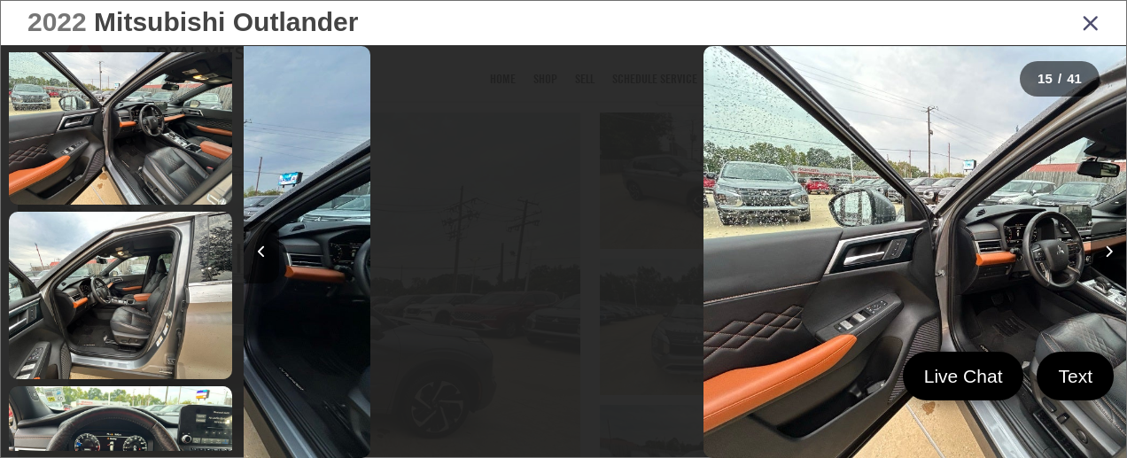
click at [1097, 257] on button "Next image" at bounding box center [1107, 252] width 35 height 62
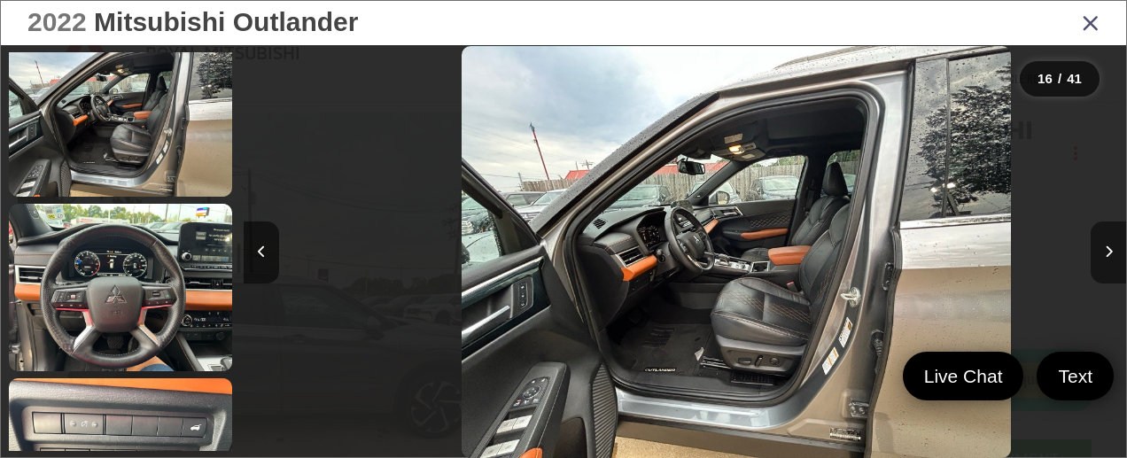
click at [1097, 257] on button "Next image" at bounding box center [1107, 252] width 35 height 62
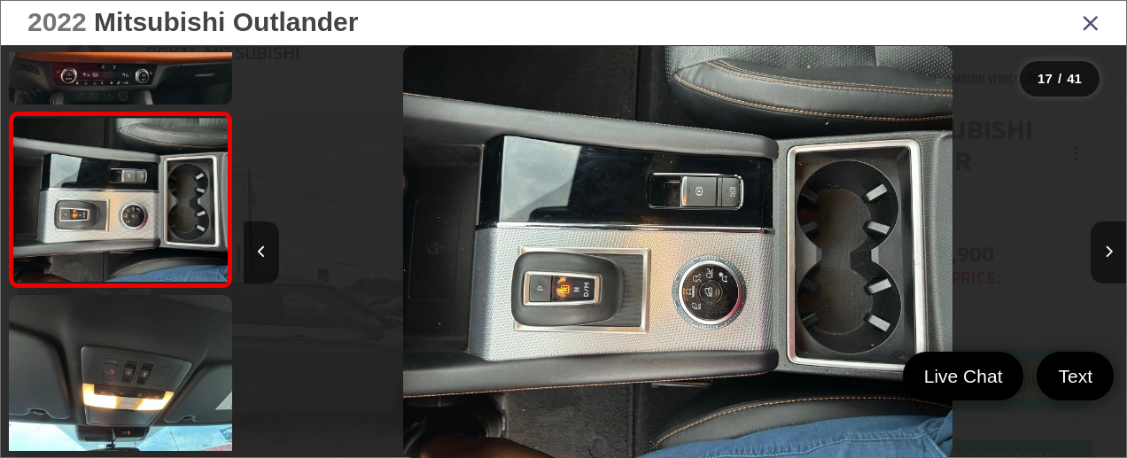
click at [241, 237] on div "17 / 41" at bounding box center [563, 273] width 1125 height 456
click at [248, 242] on button "Previous image" at bounding box center [261, 252] width 35 height 62
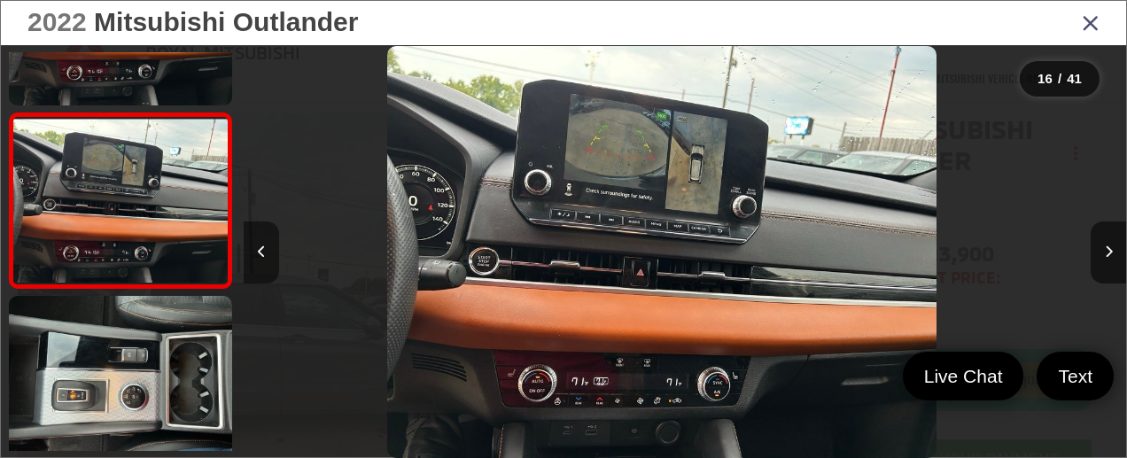
click at [248, 242] on button "Previous image" at bounding box center [261, 252] width 35 height 62
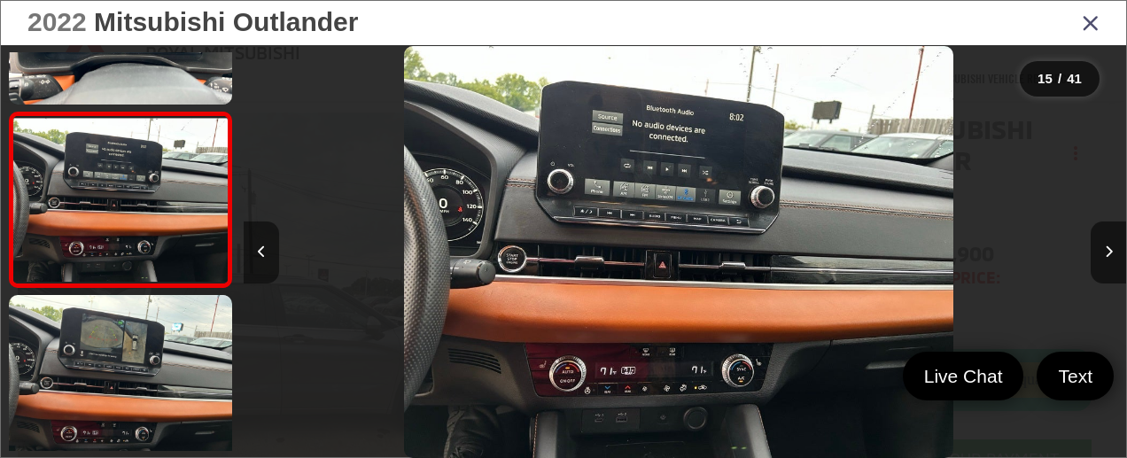
click at [248, 242] on button "Previous image" at bounding box center [261, 252] width 35 height 62
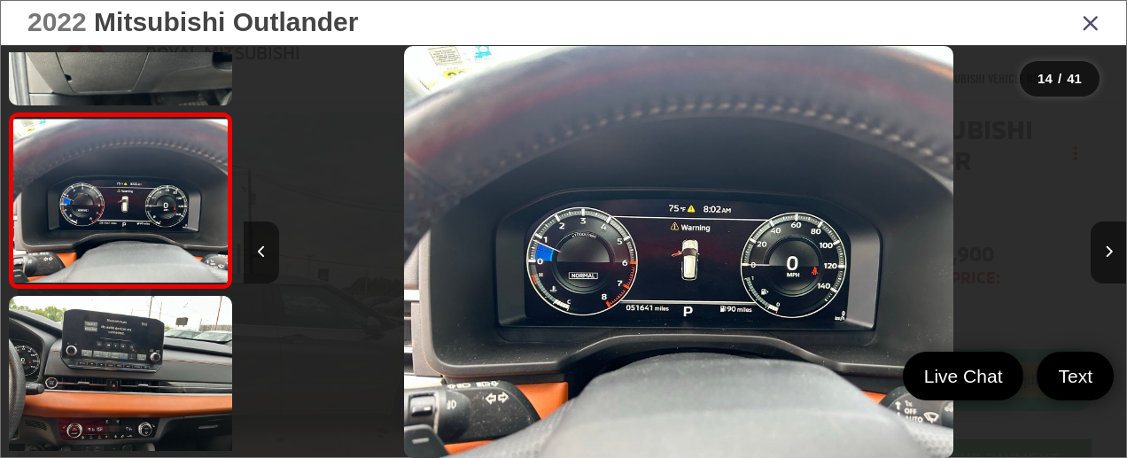
click at [248, 242] on button "Previous image" at bounding box center [261, 252] width 35 height 62
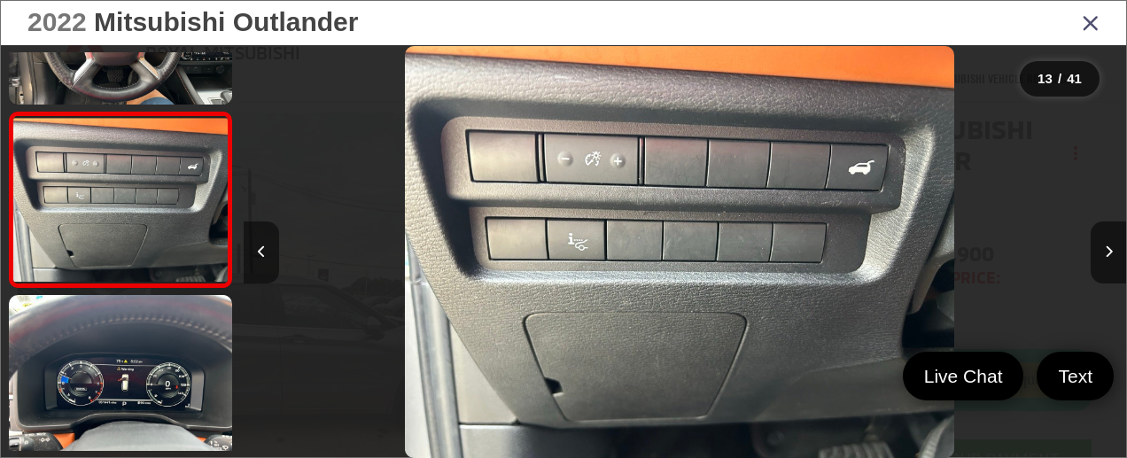
click at [248, 242] on button "Previous image" at bounding box center [261, 252] width 35 height 62
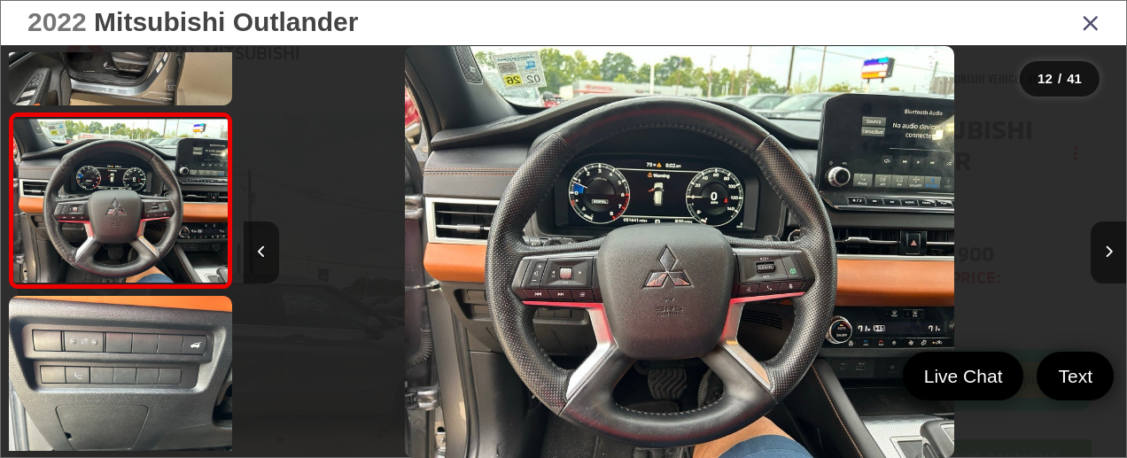
click at [248, 242] on button "Previous image" at bounding box center [261, 252] width 35 height 62
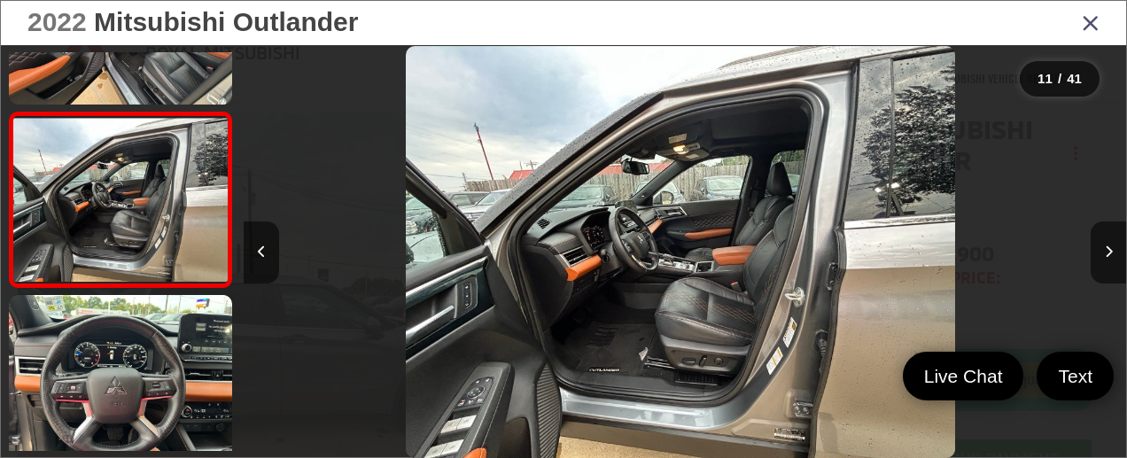
click at [1093, 16] on icon "Close gallery" at bounding box center [1091, 22] width 18 height 23
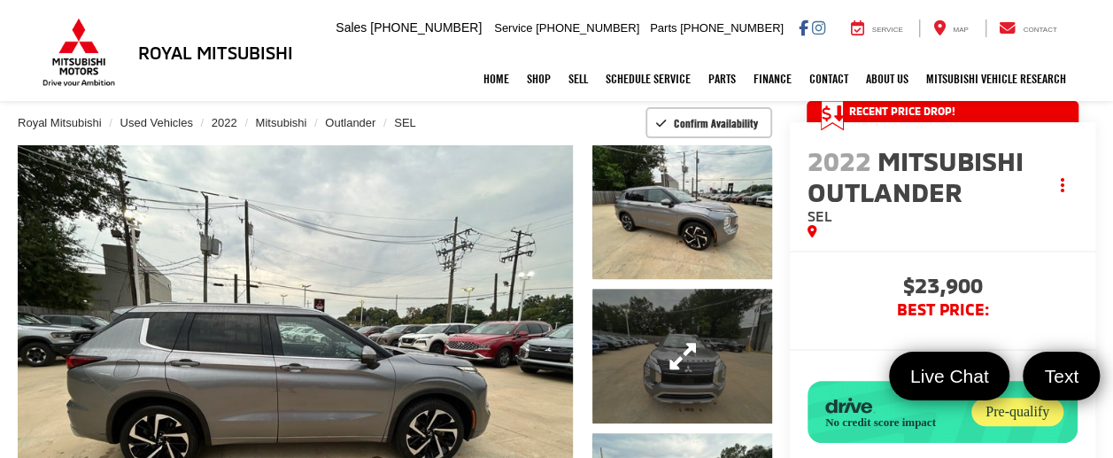
click at [625, 398] on link "Expand Photo 2" at bounding box center [682, 356] width 179 height 135
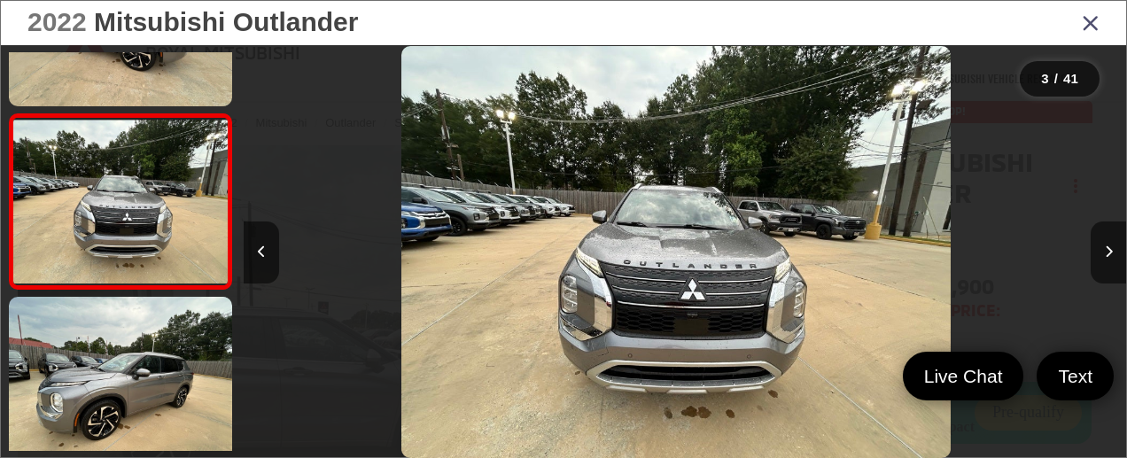
scroll to position [0, 1765]
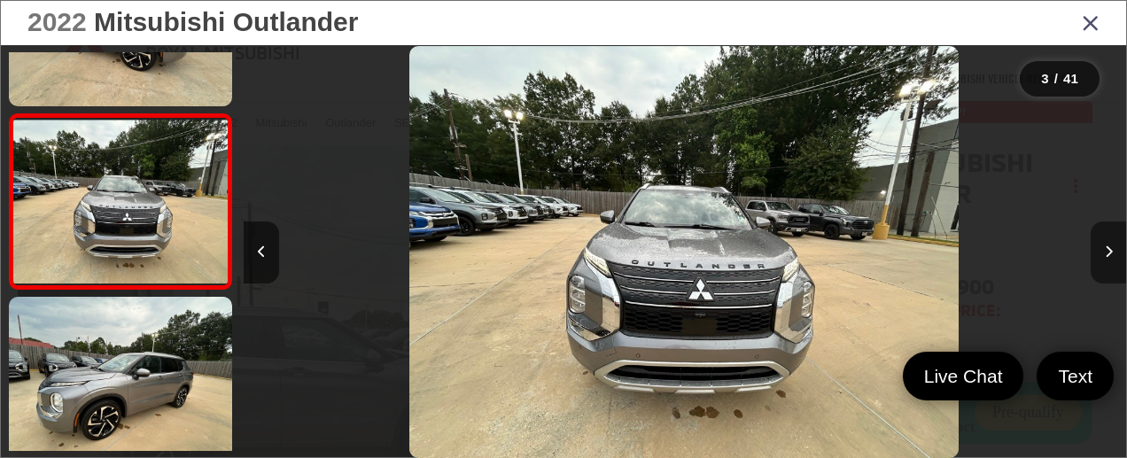
click at [1112, 249] on icon "Next image" at bounding box center [1109, 251] width 8 height 12
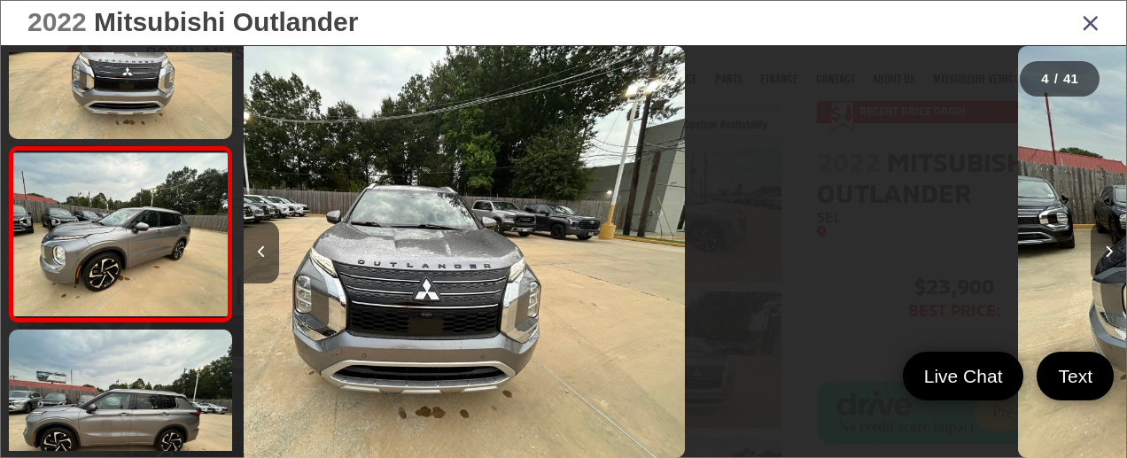
scroll to position [464, 0]
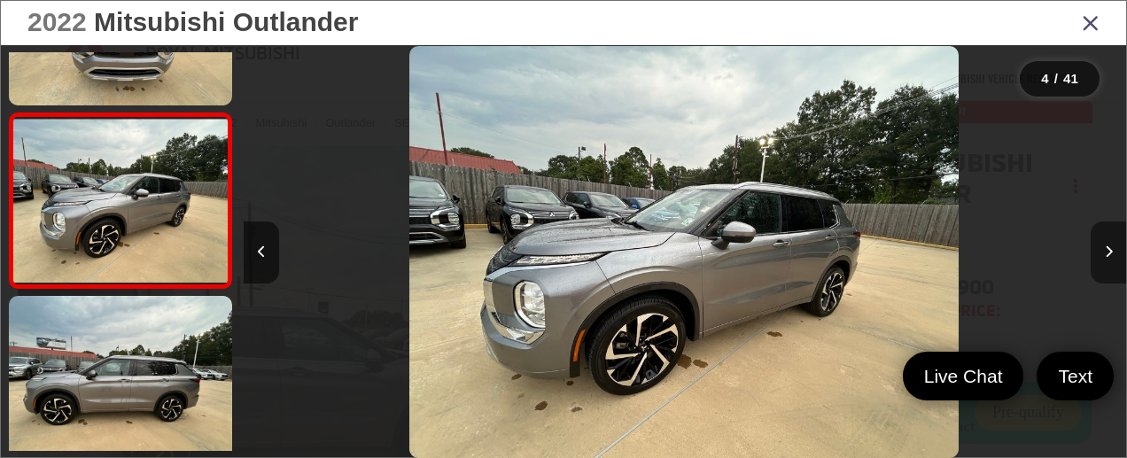
click at [1112, 249] on icon "Next image" at bounding box center [1109, 251] width 8 height 12
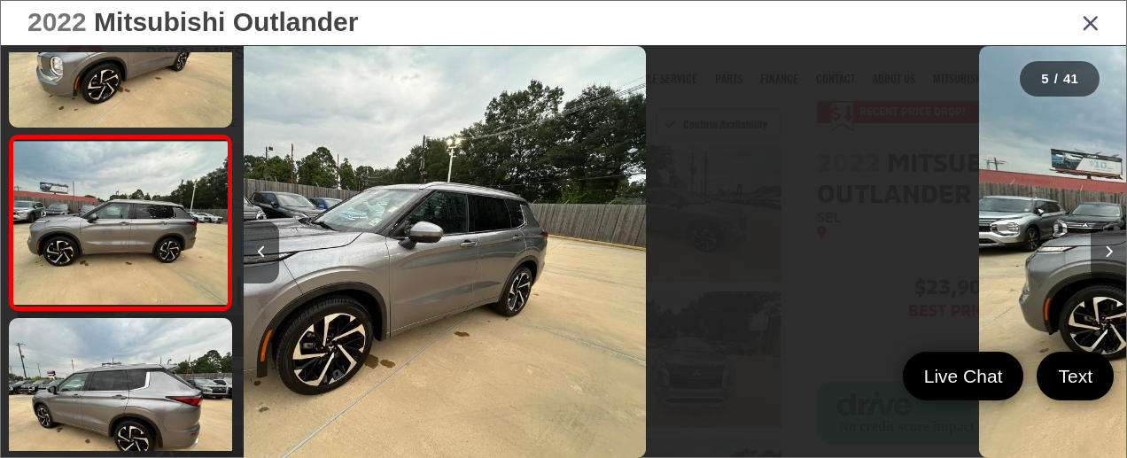
scroll to position [638, 0]
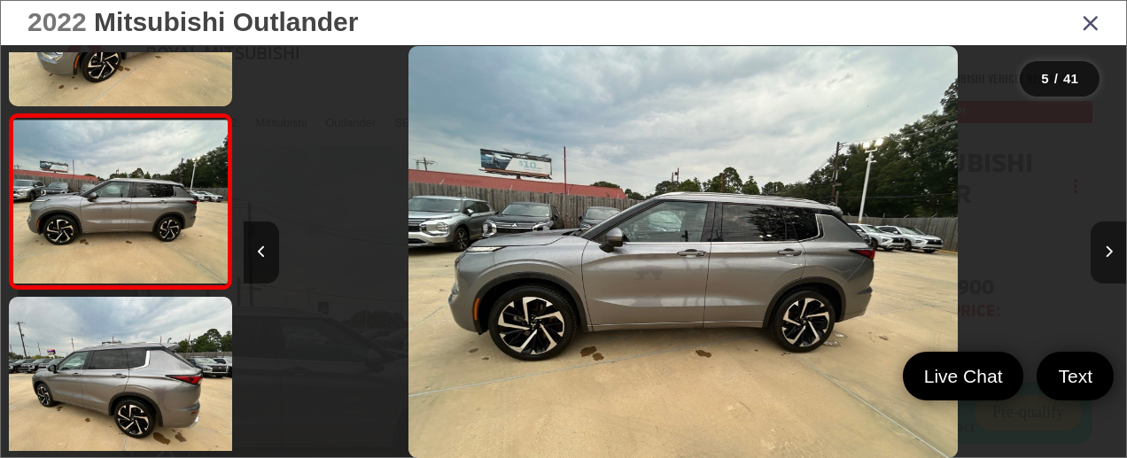
click at [1112, 249] on icon "Next image" at bounding box center [1109, 251] width 8 height 12
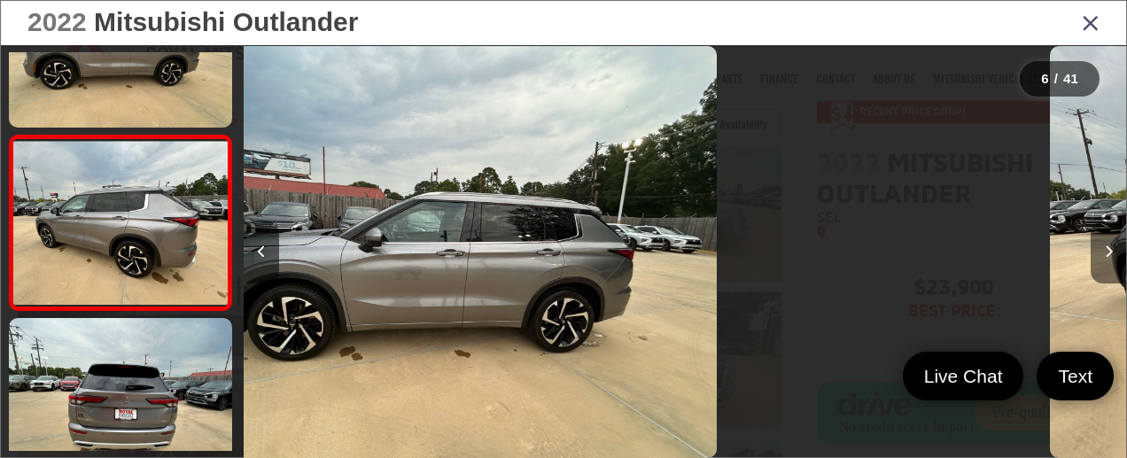
scroll to position [813, 0]
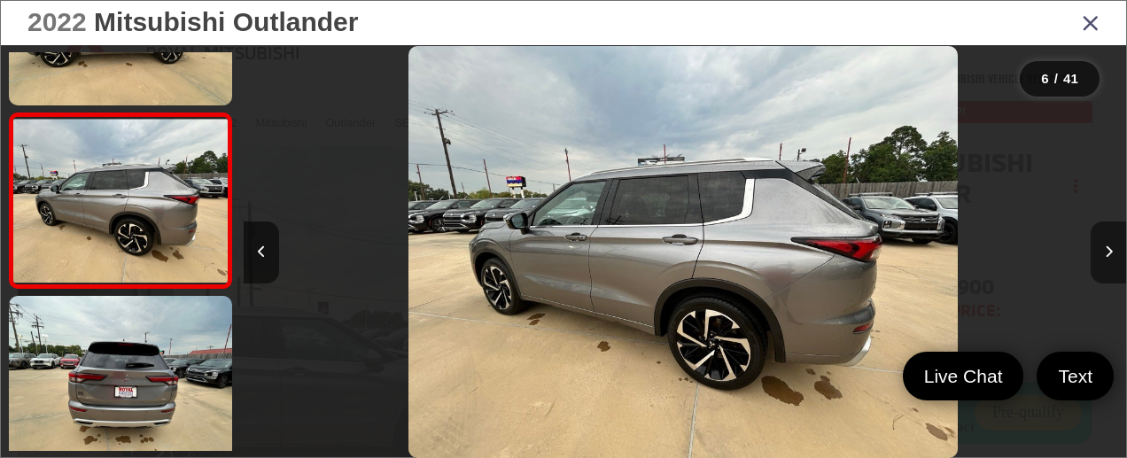
click at [1112, 249] on icon "Next image" at bounding box center [1109, 251] width 8 height 12
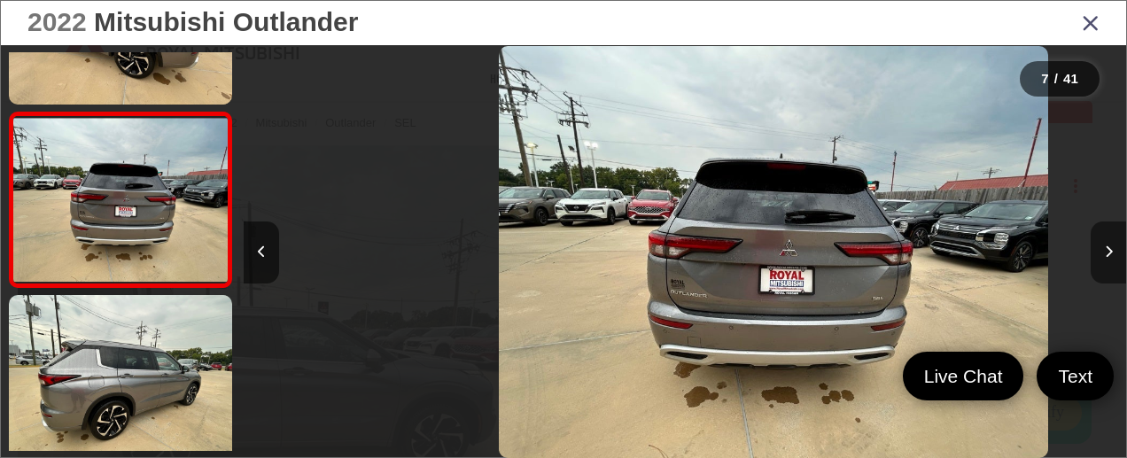
scroll to position [0, 5296]
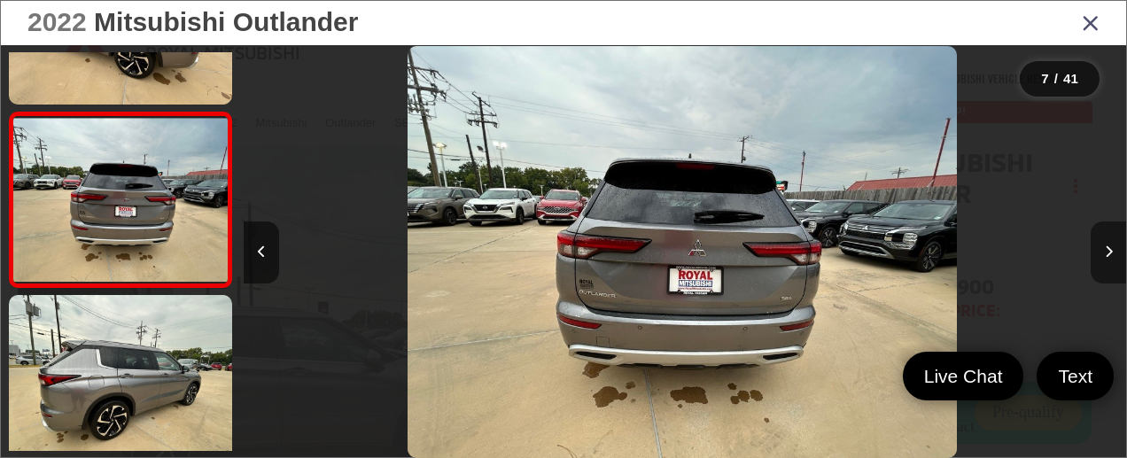
click at [1112, 249] on icon "Next image" at bounding box center [1109, 251] width 8 height 12
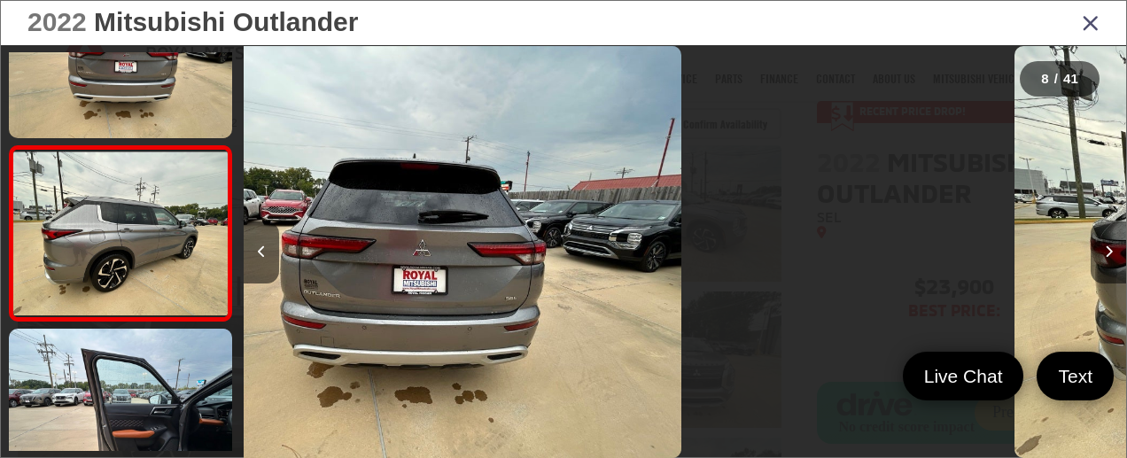
scroll to position [1162, 0]
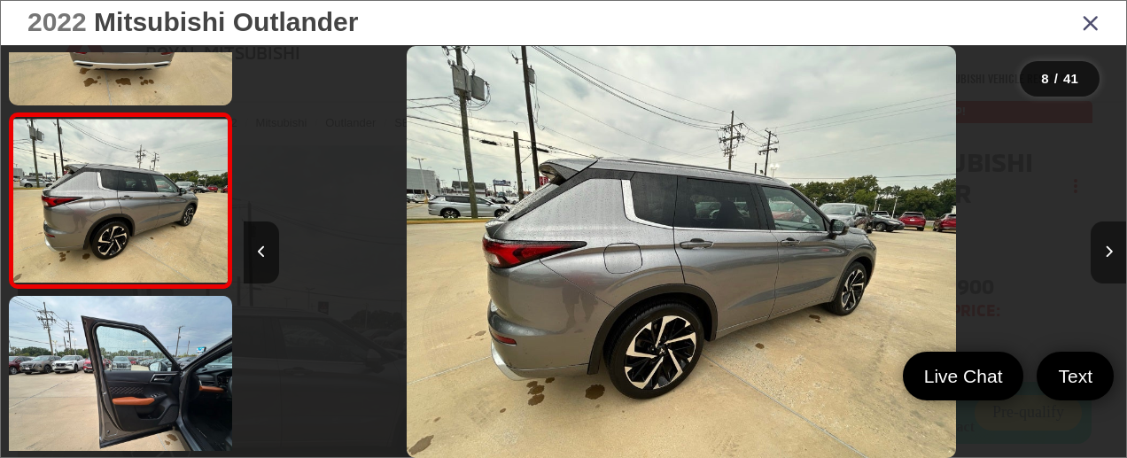
click at [1112, 249] on icon "Next image" at bounding box center [1109, 251] width 8 height 12
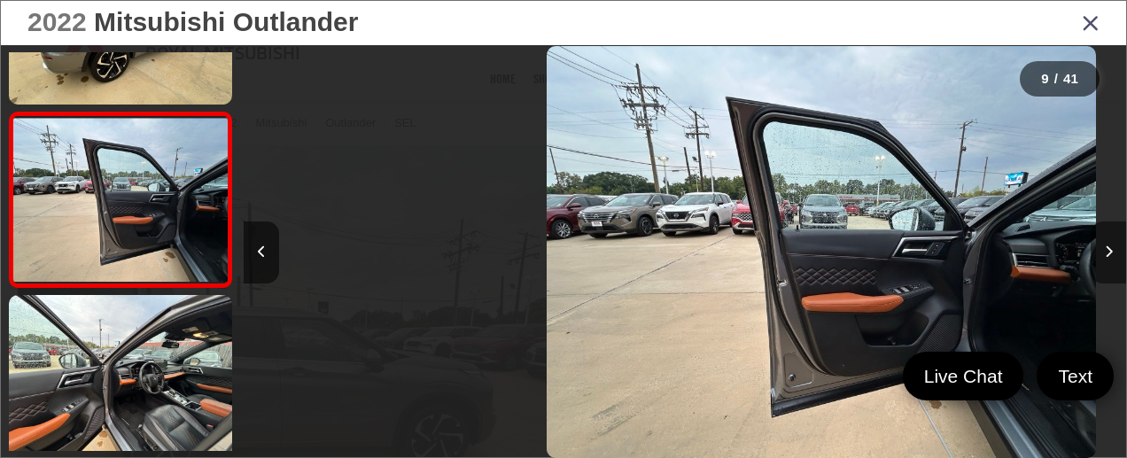
scroll to position [0, 7061]
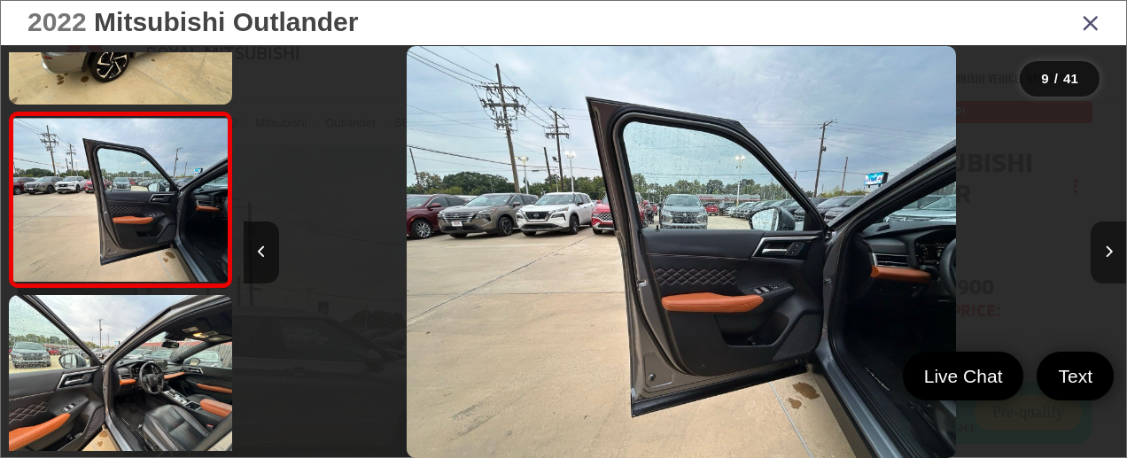
click at [1112, 249] on icon "Next image" at bounding box center [1109, 251] width 8 height 12
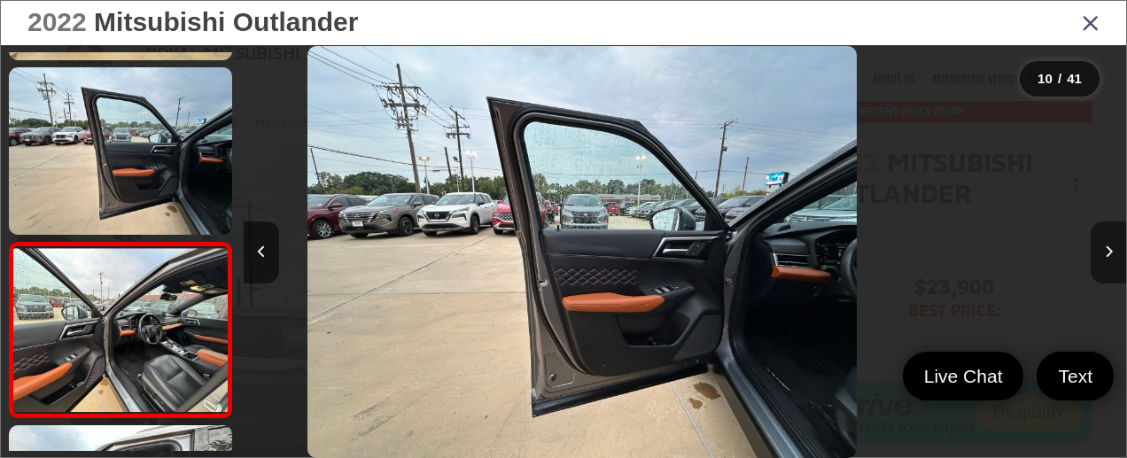
scroll to position [0, 7338]
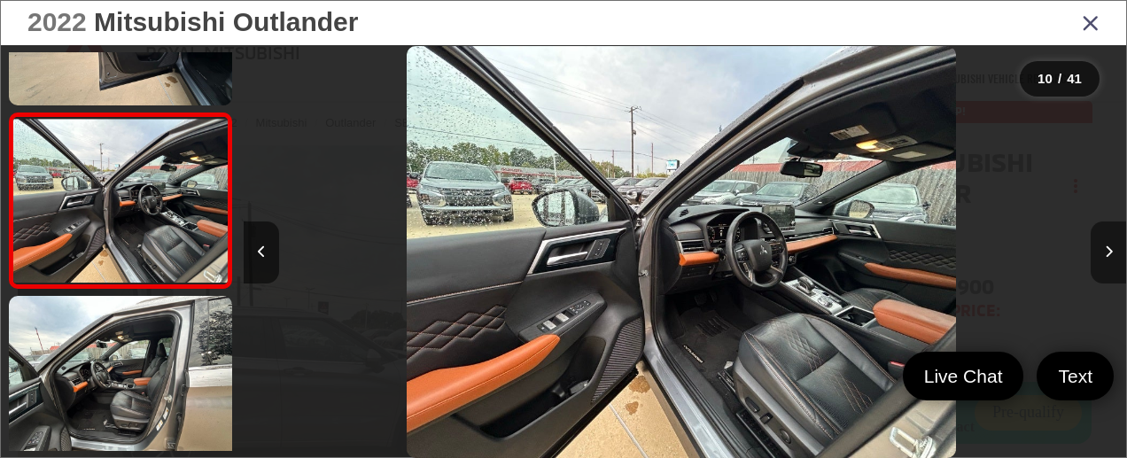
click at [1112, 249] on icon "Next image" at bounding box center [1109, 251] width 8 height 12
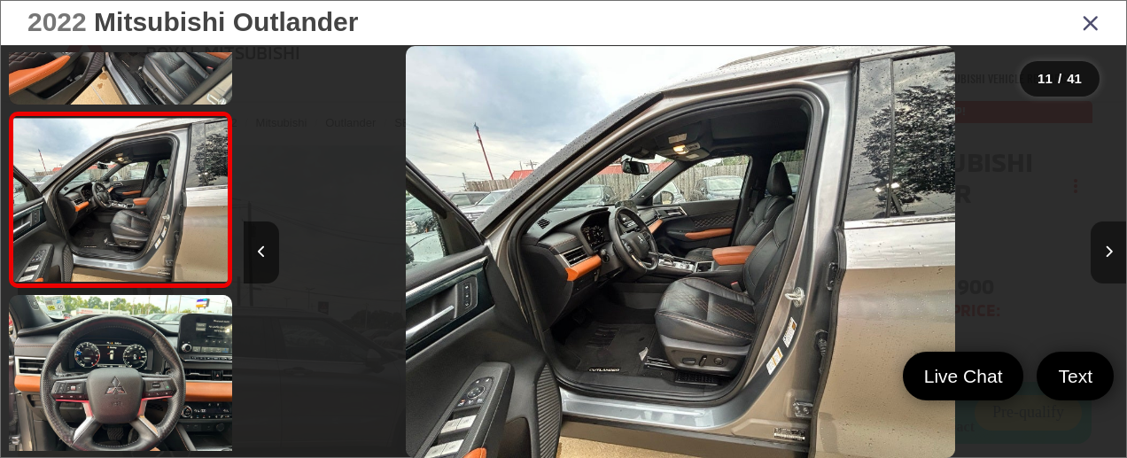
click at [1112, 249] on icon "Next image" at bounding box center [1109, 251] width 8 height 12
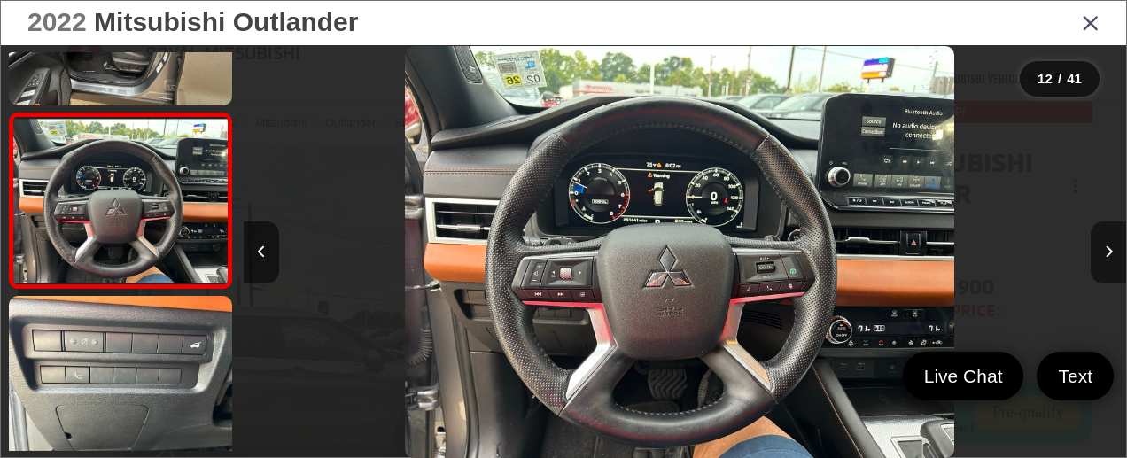
click at [1112, 249] on icon "Next image" at bounding box center [1109, 251] width 8 height 12
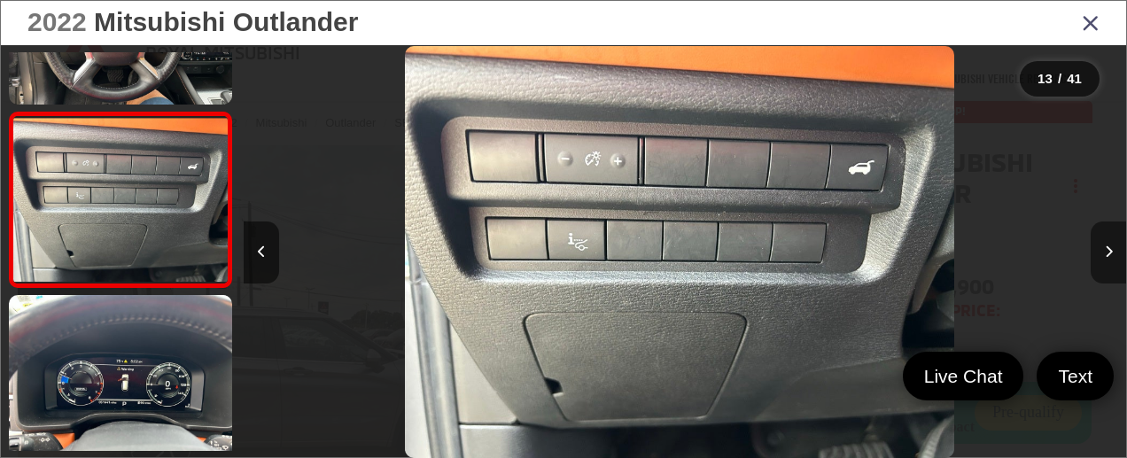
click at [1112, 249] on icon "Next image" at bounding box center [1109, 251] width 8 height 12
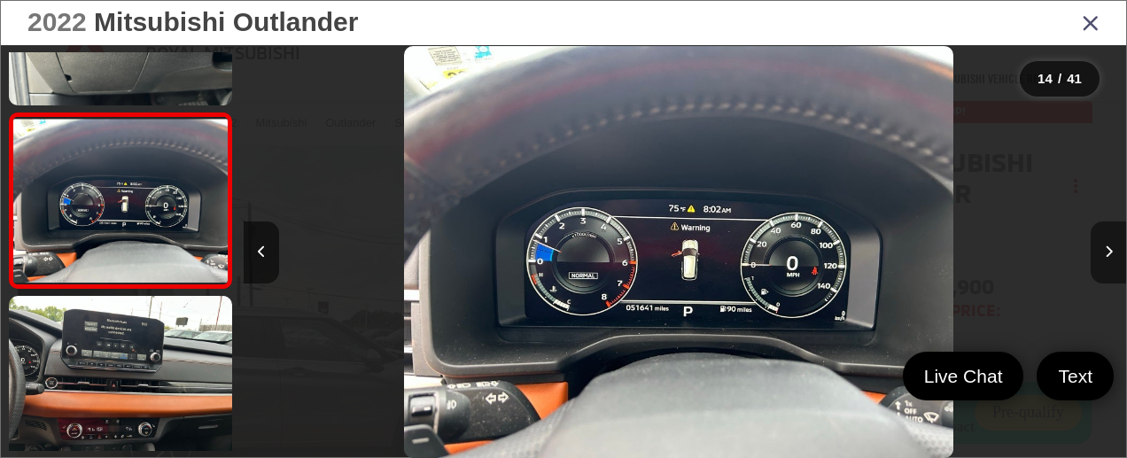
click at [1112, 249] on icon "Next image" at bounding box center [1109, 251] width 8 height 12
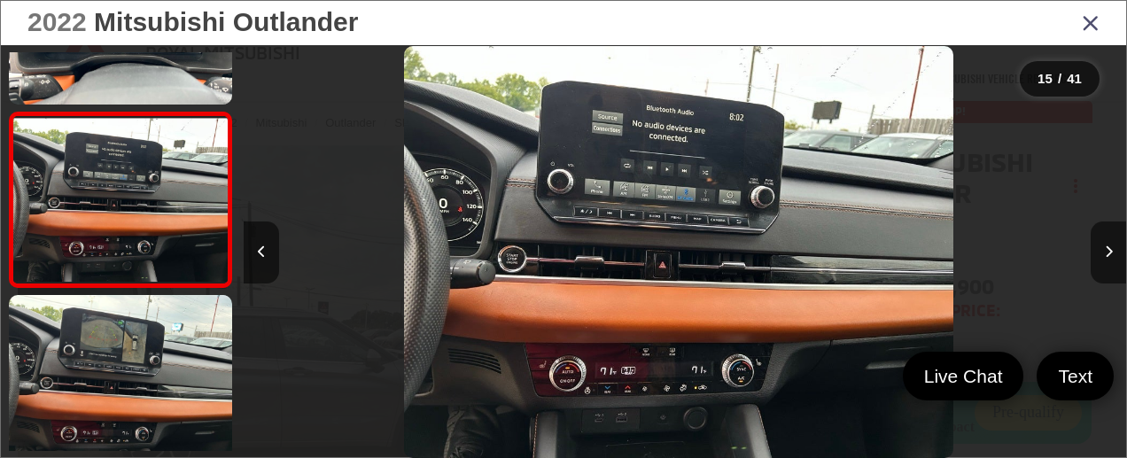
click at [1091, 13] on icon "Close gallery" at bounding box center [1091, 22] width 18 height 23
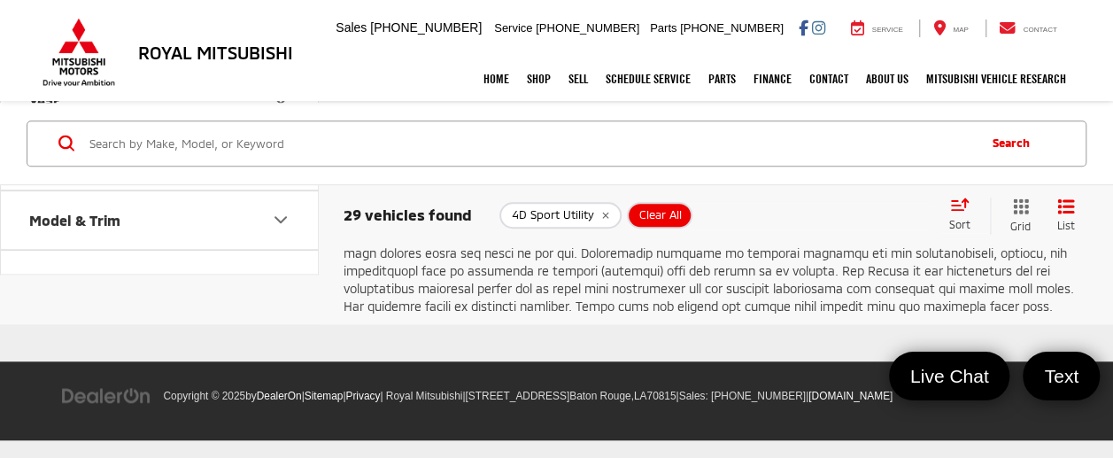
scroll to position [10915, 0]
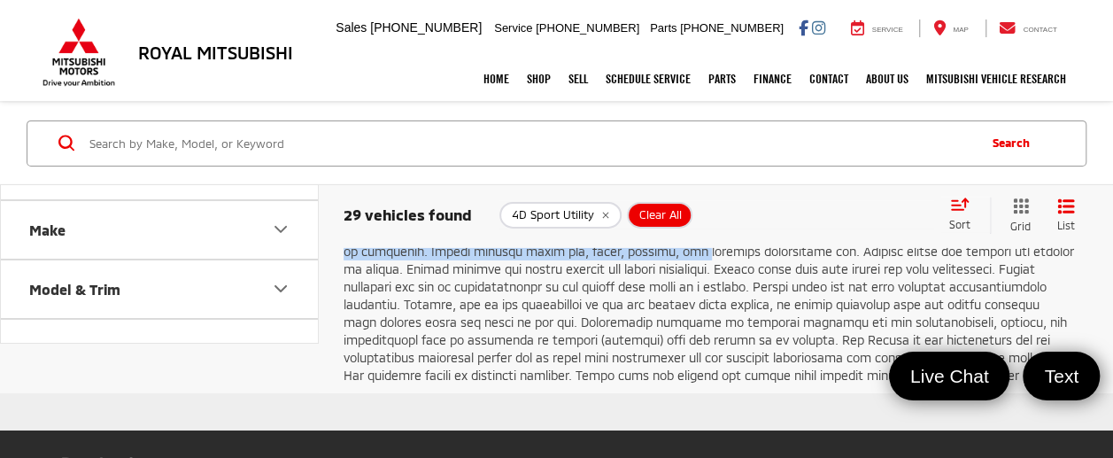
scroll to position [3035, 0]
